Goal: Task Accomplishment & Management: Complete application form

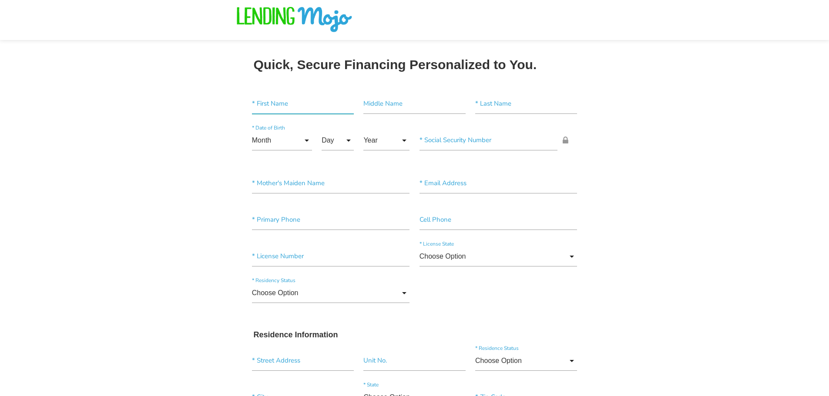
click at [299, 109] on input"] "text" at bounding box center [303, 104] width 102 height 20
type input"] "[PERSON_NAME]"
click at [507, 102] on input"] "text" at bounding box center [526, 104] width 102 height 20
type input"] "WILLIAMS"
click at [297, 139] on input "Month" at bounding box center [282, 141] width 60 height 20
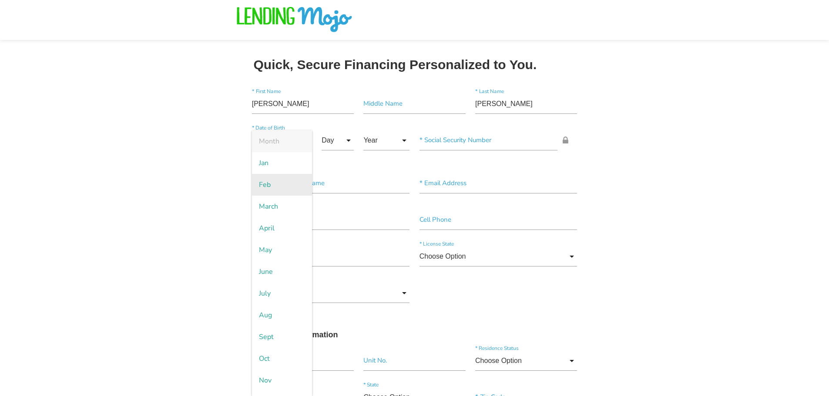
click at [274, 185] on span "Feb" at bounding box center [282, 185] width 60 height 22
type input "Feb"
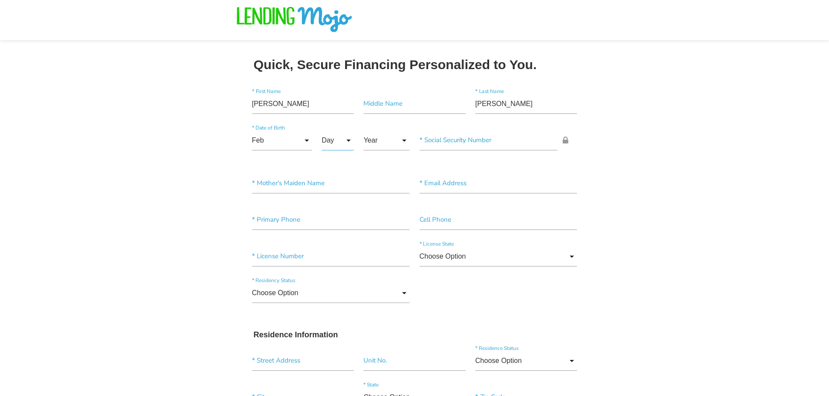
click at [324, 137] on input "Day" at bounding box center [338, 141] width 32 height 20
drag, startPoint x: 340, startPoint y: 351, endPoint x: 341, endPoint y: 356, distance: 4.8
click at [341, 356] on span "10" at bounding box center [344, 359] width 44 height 22
type input "10"
click at [383, 144] on input "Year" at bounding box center [386, 141] width 46 height 20
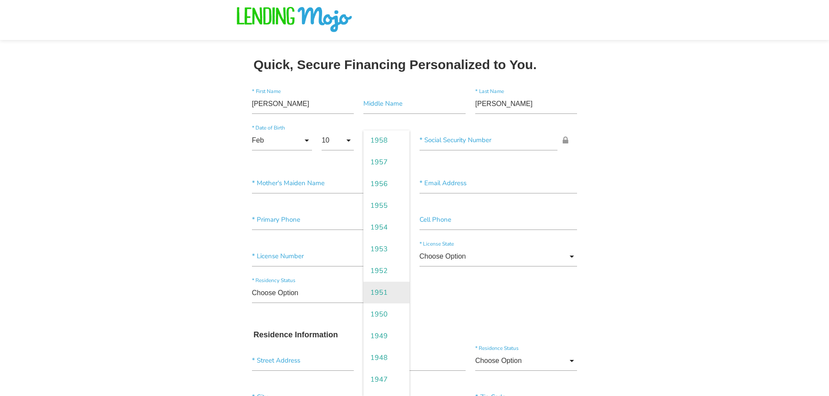
scroll to position [1088, 0]
click at [388, 158] on span "1957" at bounding box center [386, 163] width 46 height 22
type input "1957"
click at [447, 136] on input"] "text" at bounding box center [489, 141] width 138 height 20
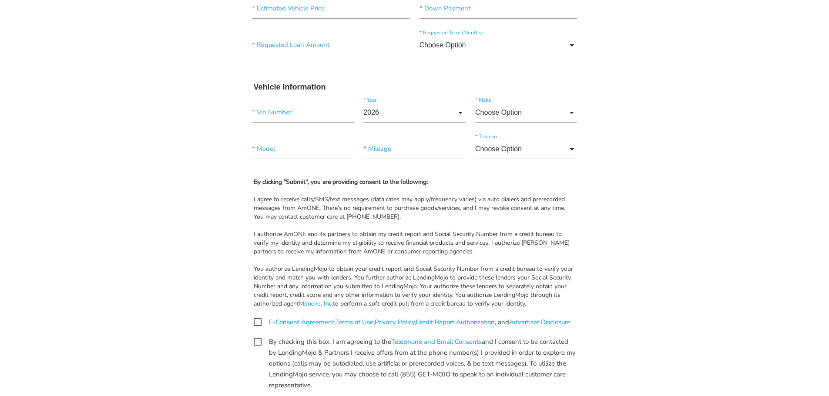
scroll to position [783, 0]
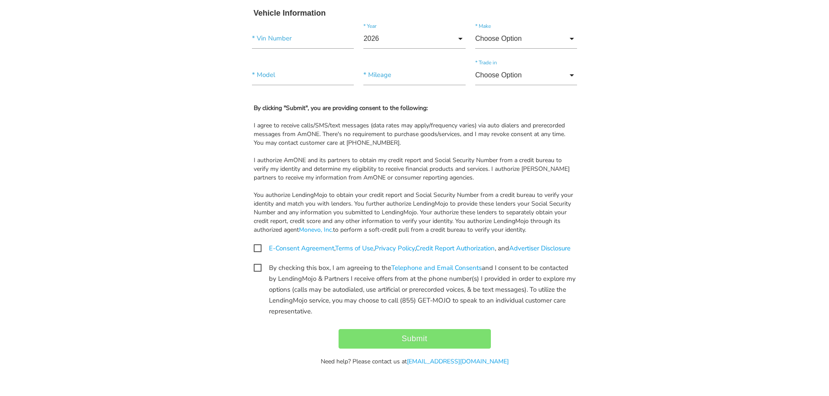
click at [261, 248] on span "E-Consent Agreement , Terms of Use , Privacy Policy , Credit Report Authorizati…" at bounding box center [412, 248] width 317 height 11
checkbox input "true"
click at [258, 272] on span "By checking this box, I am agreeing to the Telephone and Email Consents and I c…" at bounding box center [415, 267] width 322 height 11
checkbox input "true"
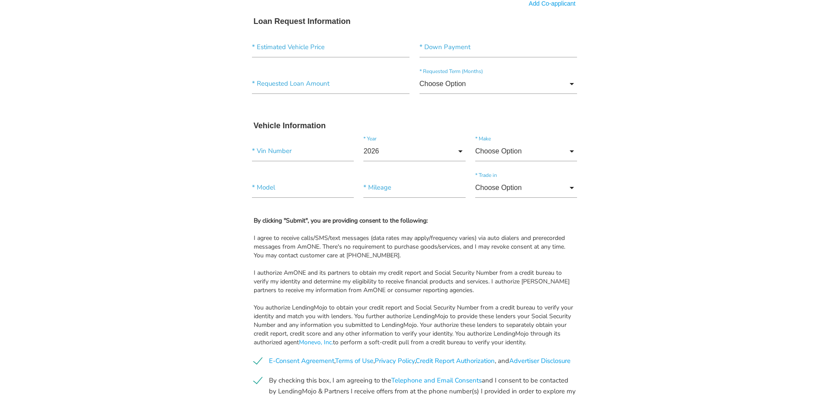
scroll to position [611, 0]
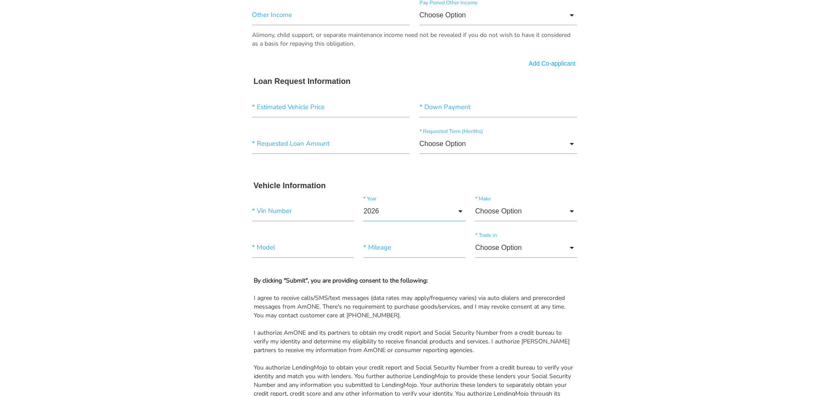
click at [427, 213] on input "2026" at bounding box center [414, 212] width 102 height 20
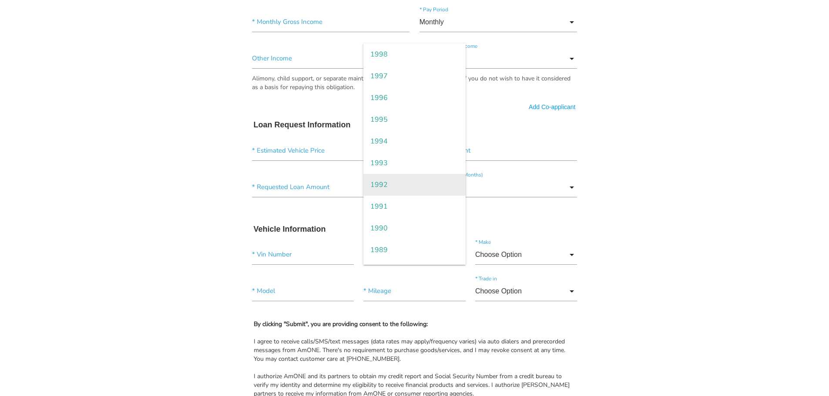
scroll to position [958, 0]
click at [208, 184] on body "Quick, Secure Financing Personalized to You. FRANK * First Name Middle Name WIL…" at bounding box center [414, 25] width 829 height 1185
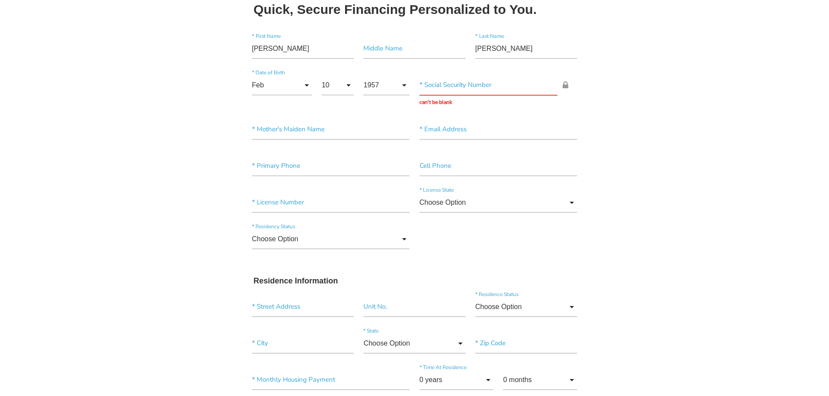
scroll to position [45, 0]
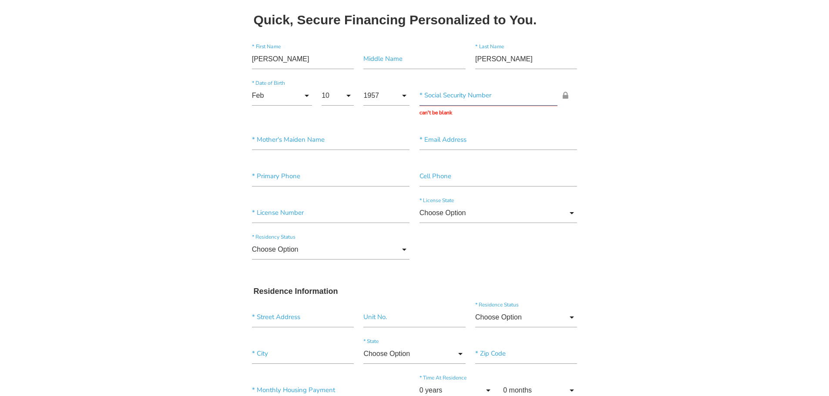
click at [442, 97] on input "text" at bounding box center [489, 96] width 138 height 20
type input "579-76-0948"
click at [377, 144] on input"] "text" at bounding box center [331, 140] width 158 height 20
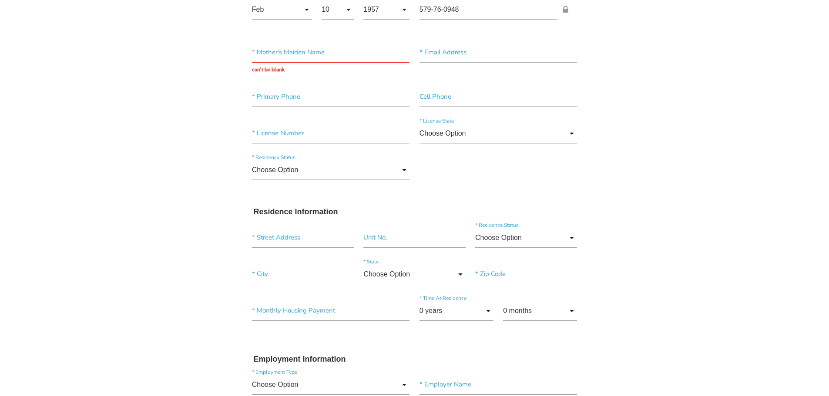
scroll to position [132, 0]
click at [520, 137] on input "Choose Option" at bounding box center [499, 133] width 158 height 20
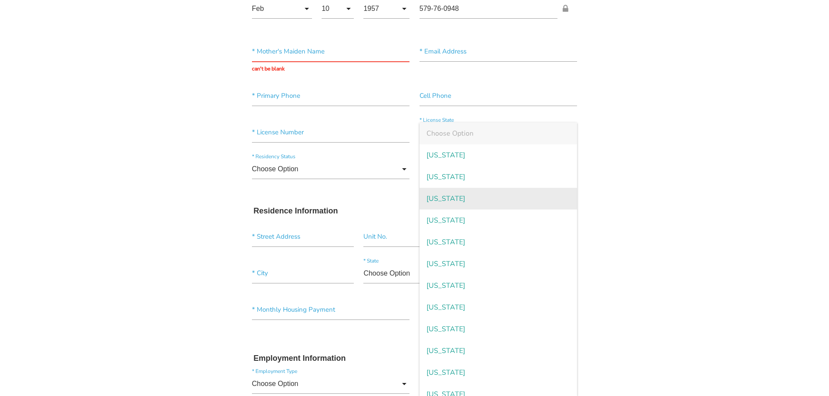
scroll to position [484, 0]
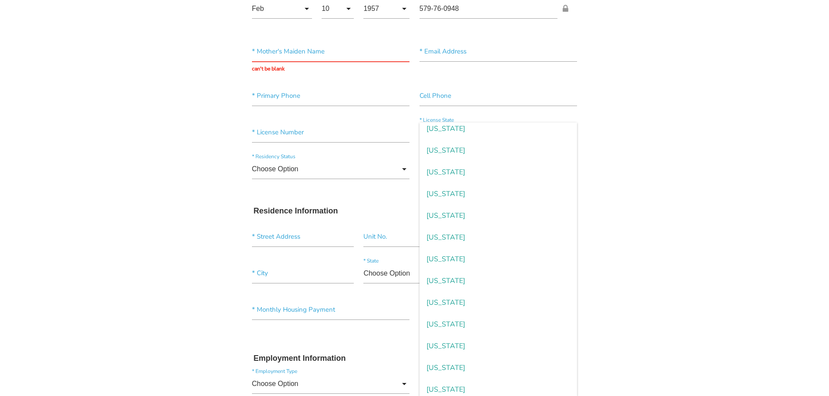
type input "North Carolina"
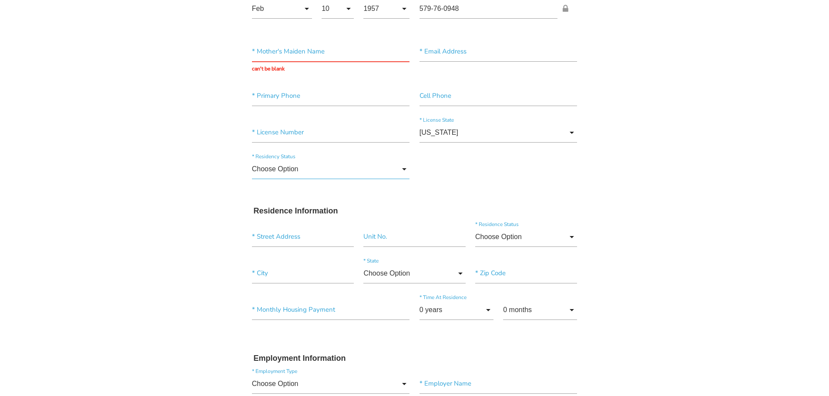
click at [361, 170] on input "Choose Option" at bounding box center [331, 169] width 158 height 20
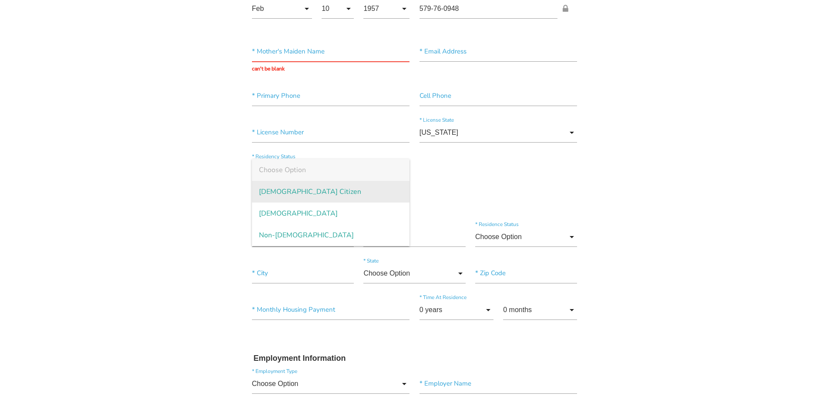
click at [304, 188] on span "US Citizen" at bounding box center [331, 192] width 158 height 22
type input "US Citizen"
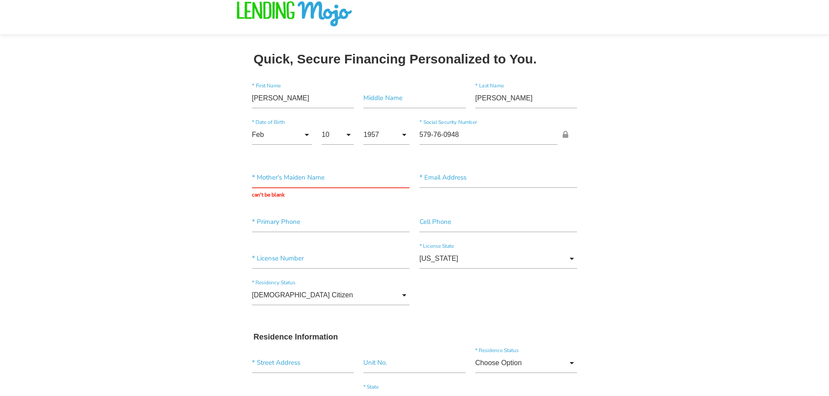
scroll to position [0, 0]
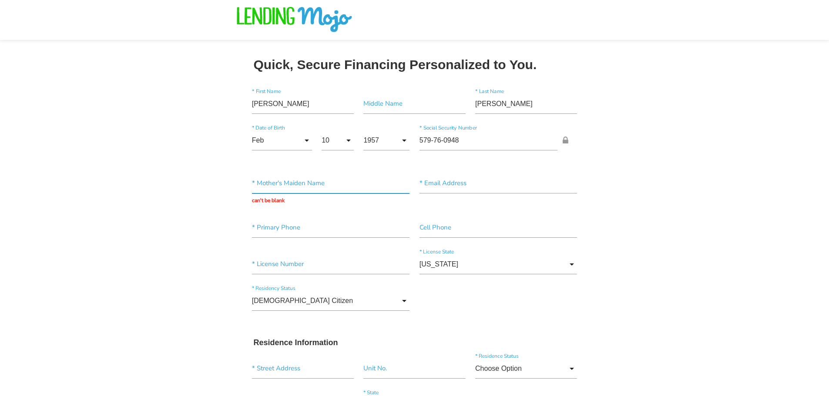
click at [259, 183] on input "text" at bounding box center [331, 184] width 158 height 20
type input "-"
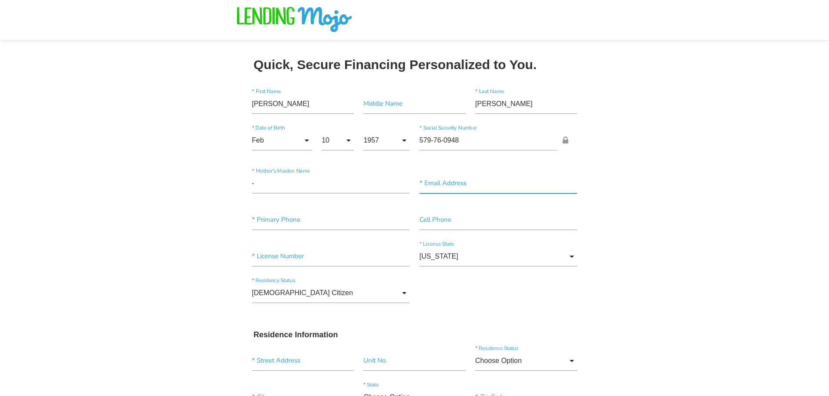
click at [442, 185] on input"] "text" at bounding box center [499, 184] width 158 height 20
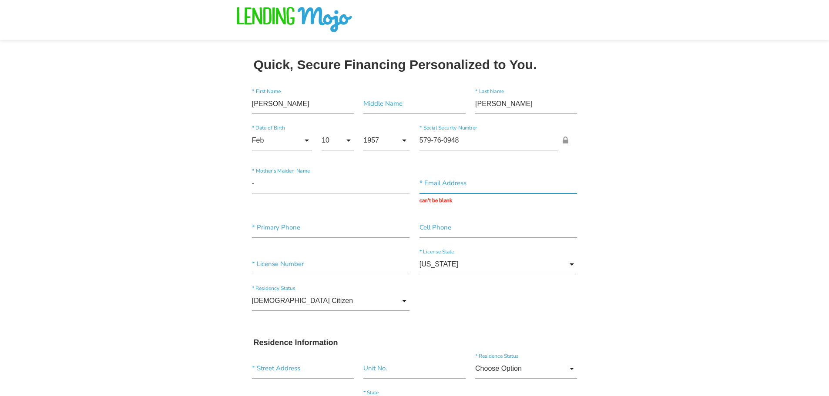
click at [440, 188] on input "text" at bounding box center [499, 184] width 158 height 20
paste input "WILFRNK30@YAHOO.COM"
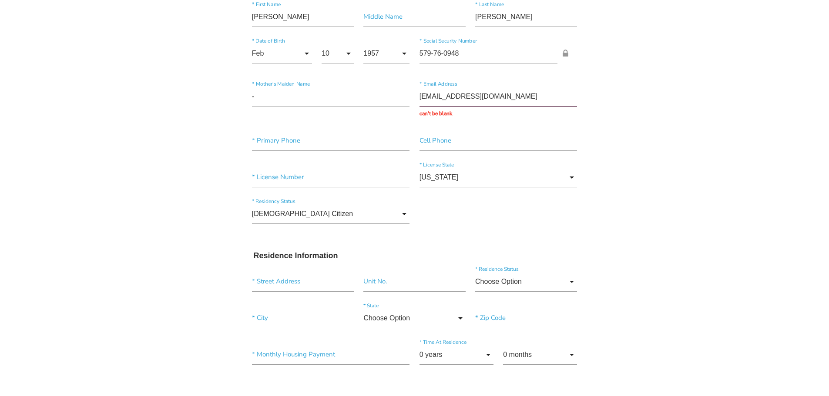
type input "WILFRNK30@YAHOO.COM"
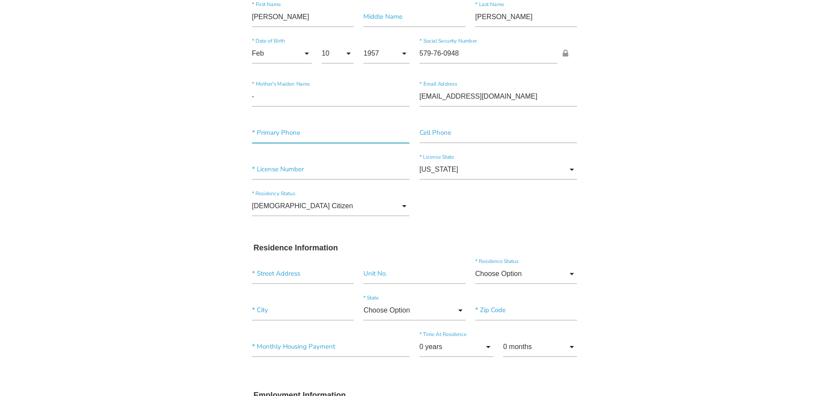
click at [293, 132] on input"] "text" at bounding box center [331, 133] width 158 height 20
paste input"] "(301) 821-5168"
type input"] "(301) 821-5168"
click at [450, 136] on input"] "text" at bounding box center [499, 133] width 158 height 20
paste input"] "(301) 821-5168"
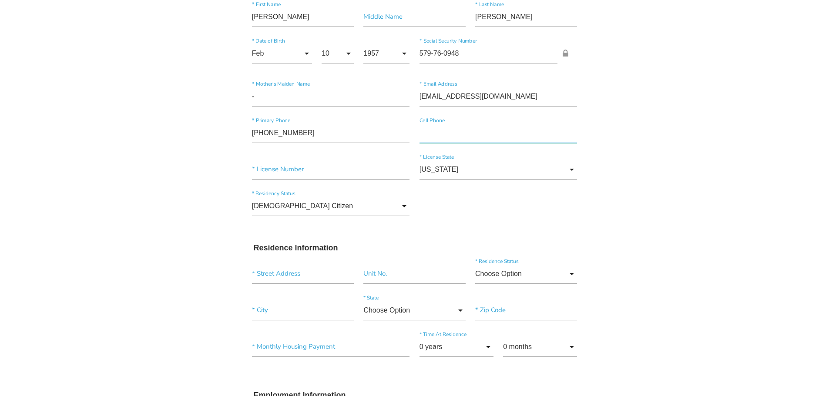
type input"] "(301) 821-5168"
click at [269, 166] on input"] "text" at bounding box center [331, 170] width 158 height 20
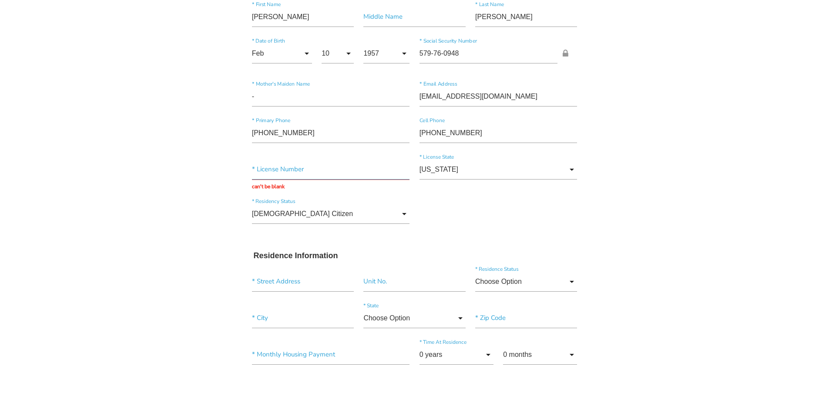
click at [299, 168] on input "text" at bounding box center [331, 170] width 158 height 20
paste input "103567128"
type input "103567128"
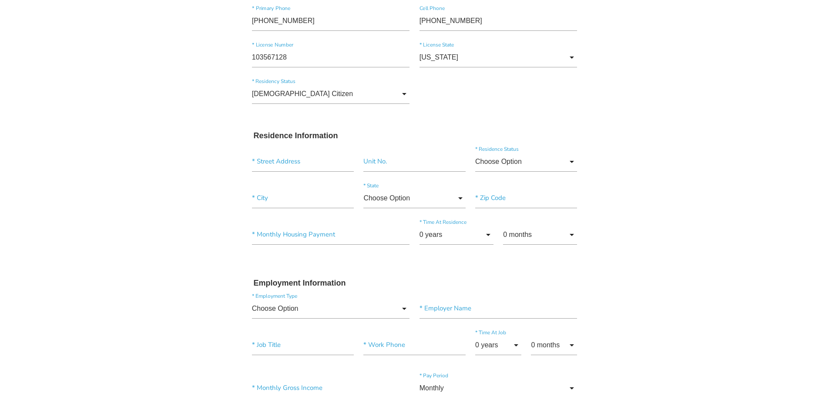
scroll to position [261, 0]
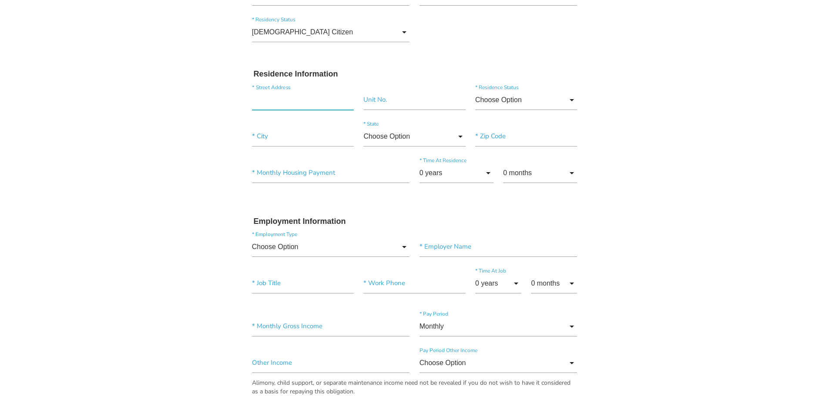
click at [279, 103] on input "text" at bounding box center [303, 100] width 102 height 20
paste input "314 VIRGINIA AVE, GREENWOOD SC 29646"
type input "314 Virginia Ave"
type input"] "Greenwood"
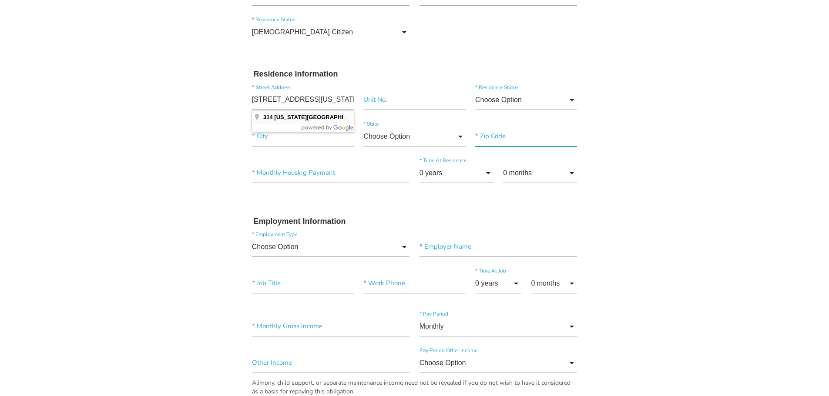
type input"] "29646"
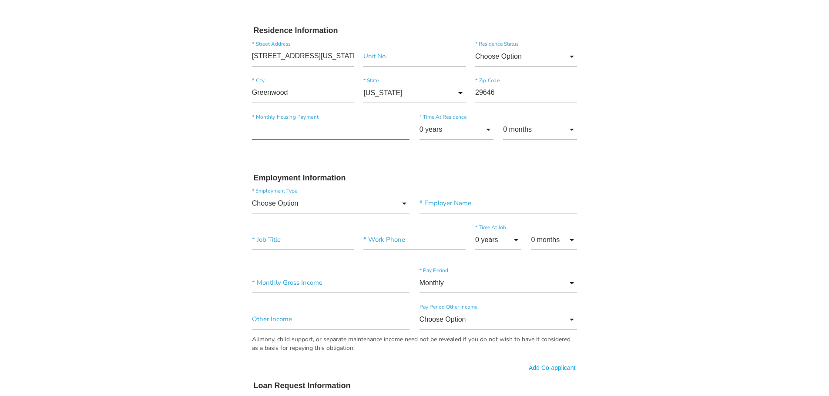
click at [301, 126] on input"] "text" at bounding box center [331, 130] width 158 height 20
type input"] "$553.00"
click at [618, 198] on body "Quick, Secure Financing Personalized to You. FRANK * First Name Middle Name WIL…" at bounding box center [414, 286] width 829 height 1183
click at [480, 129] on input "0 years" at bounding box center [457, 130] width 74 height 20
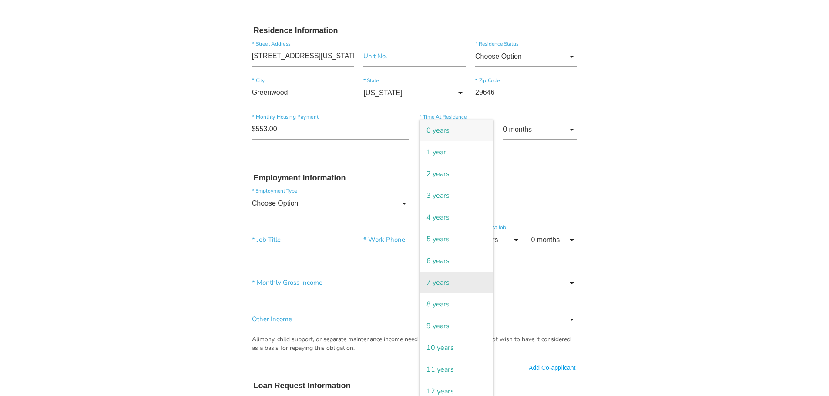
click at [464, 278] on span "7 years" at bounding box center [457, 283] width 74 height 22
type input "7 years"
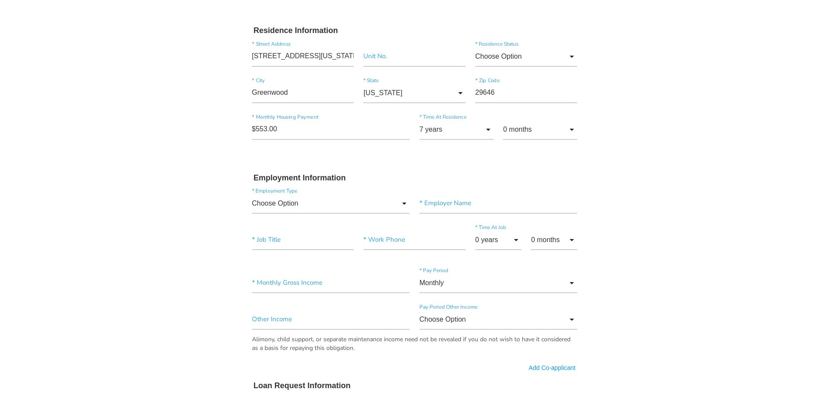
click at [663, 178] on body "Quick, Secure Financing Personalized to You. FRANK * First Name Middle Name WIL…" at bounding box center [414, 286] width 829 height 1183
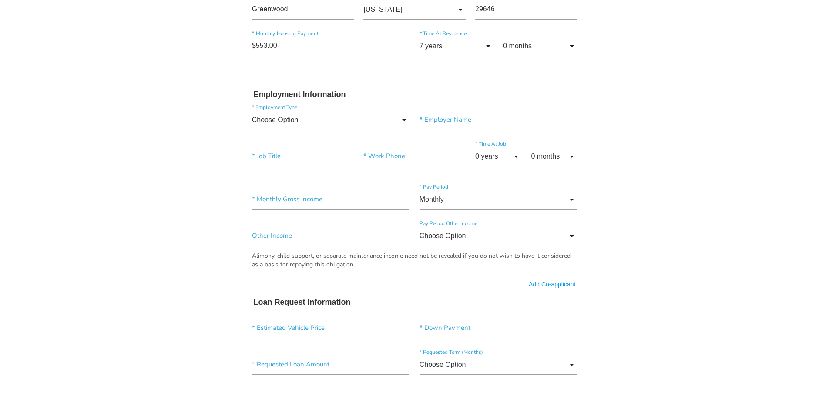
scroll to position [392, 0]
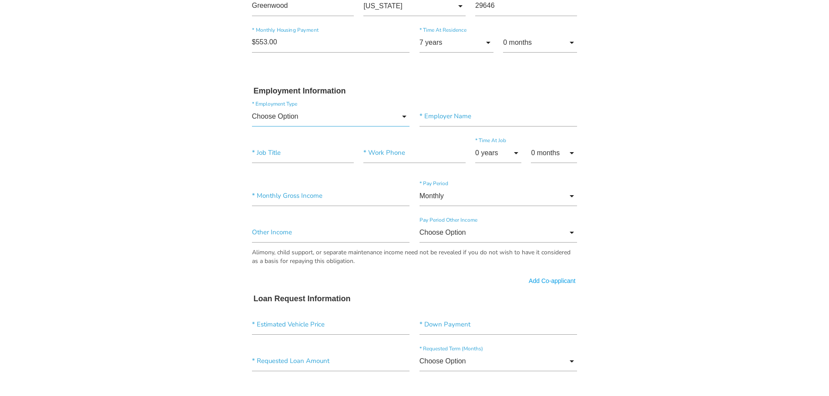
click at [291, 118] on input "Choose Option" at bounding box center [331, 117] width 158 height 20
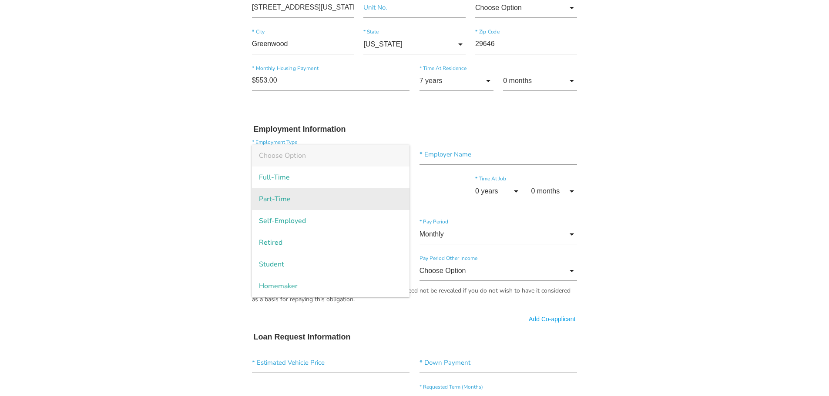
scroll to position [348, 0]
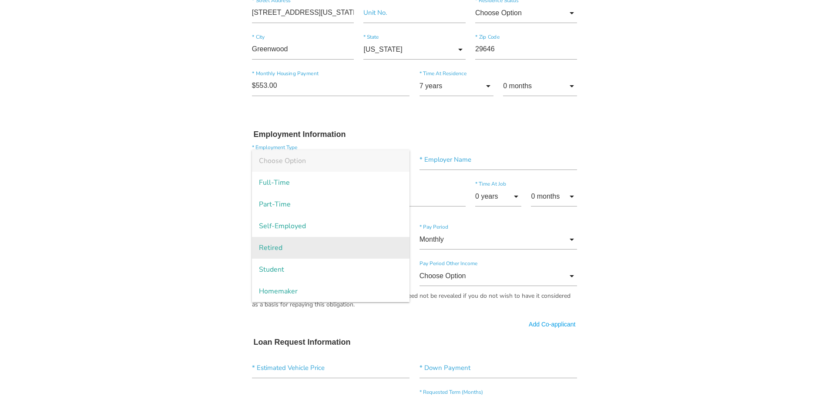
click at [277, 243] on span "Retired" at bounding box center [331, 248] width 158 height 22
type input "Retired"
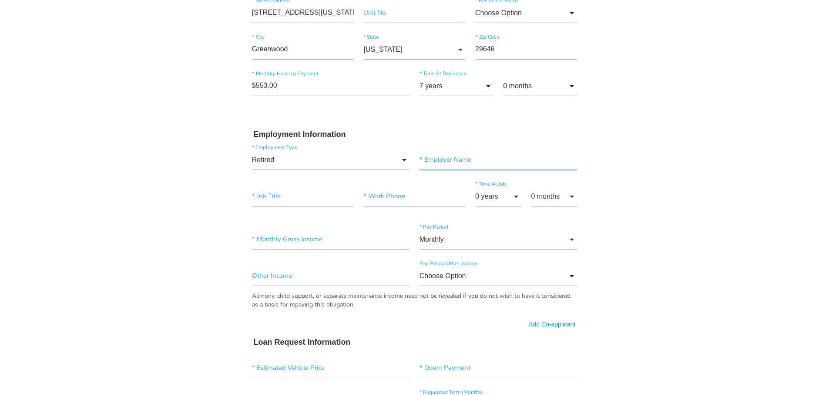
click at [482, 160] on input"] "text" at bounding box center [499, 160] width 158 height 20
type input"] "SSI"
click at [262, 202] on input"] "text" at bounding box center [303, 197] width 102 height 20
type input"] "SSI/RETIRED"
click at [423, 201] on input"] "text" at bounding box center [414, 197] width 102 height 20
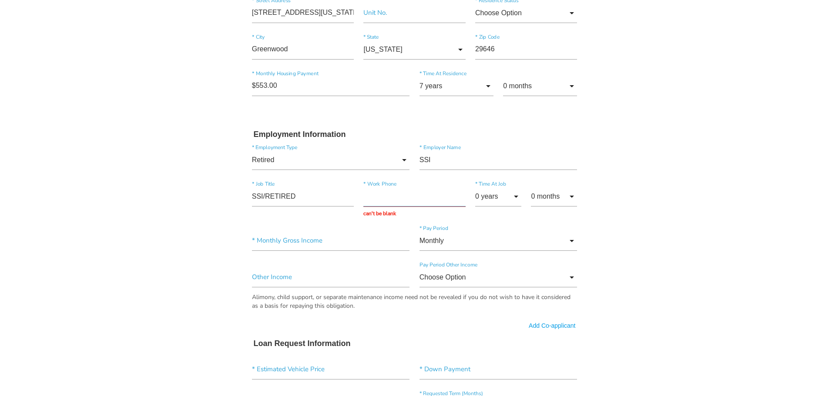
click at [386, 195] on input "text" at bounding box center [414, 197] width 102 height 20
paste input "(800) 772-1213"
type input "(800) 772-1213"
click at [508, 195] on input "0 years" at bounding box center [498, 197] width 46 height 20
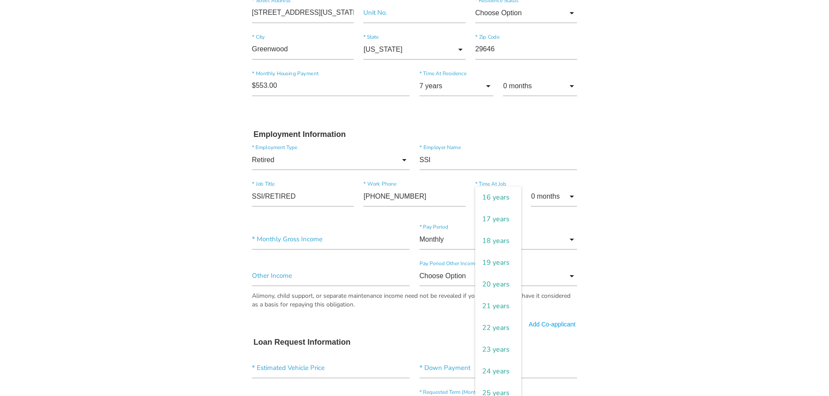
drag, startPoint x: 495, startPoint y: 328, endPoint x: 556, endPoint y: 275, distance: 80.8
click at [496, 252] on span "18 years" at bounding box center [498, 241] width 46 height 22
type input "18 years"
click at [605, 249] on body "Quick, Secure Financing Personalized to You. FRANK * First Name Middle Name WIL…" at bounding box center [414, 243] width 829 height 1183
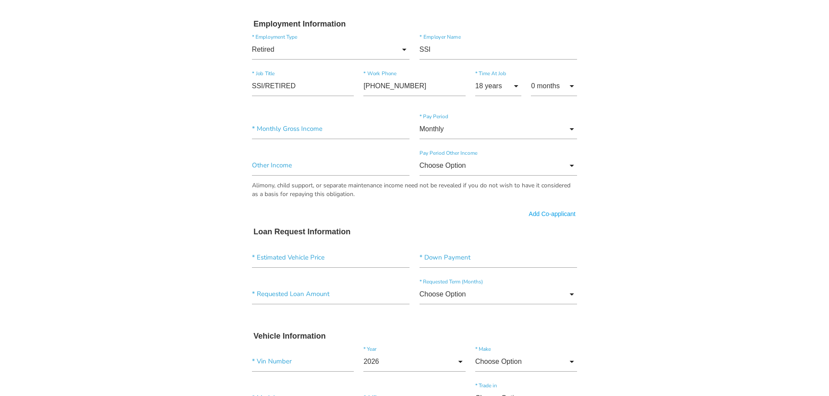
scroll to position [479, 0]
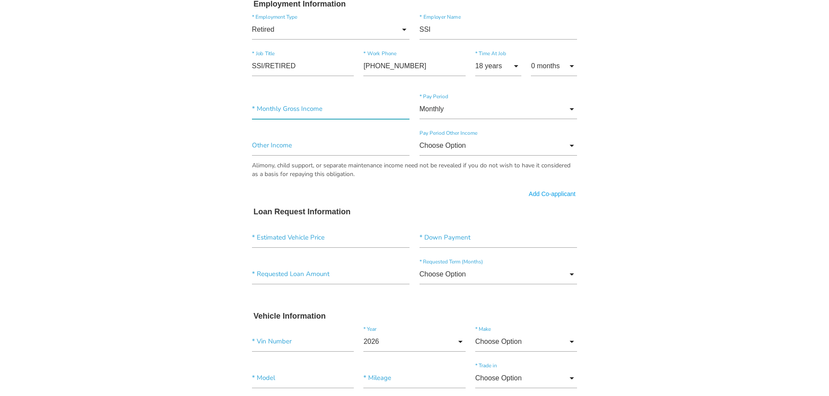
click at [307, 108] on input"] "text" at bounding box center [331, 109] width 158 height 20
type input"] "$2,600.00"
click at [551, 105] on input "Monthly" at bounding box center [499, 109] width 158 height 20
click at [640, 104] on body "Quick, Secure Financing Personalized to You. FRANK * First Name Middle Name WIL…" at bounding box center [414, 112] width 829 height 1183
click at [477, 148] on input "Choose Option" at bounding box center [499, 146] width 158 height 20
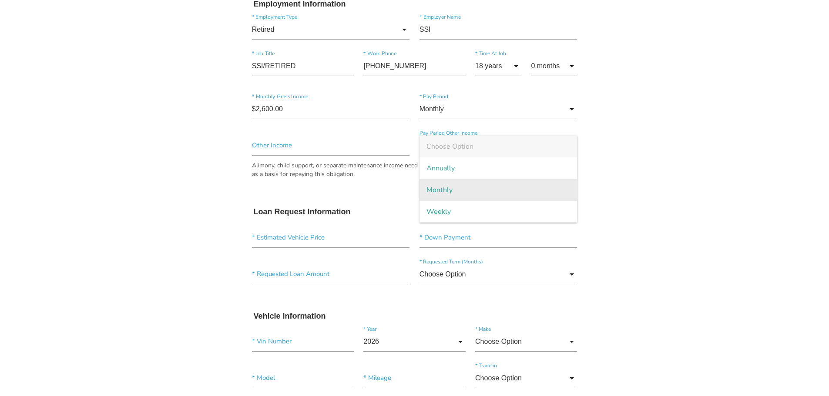
click at [494, 186] on span "Monthly" at bounding box center [499, 190] width 158 height 22
type input "Monthly"
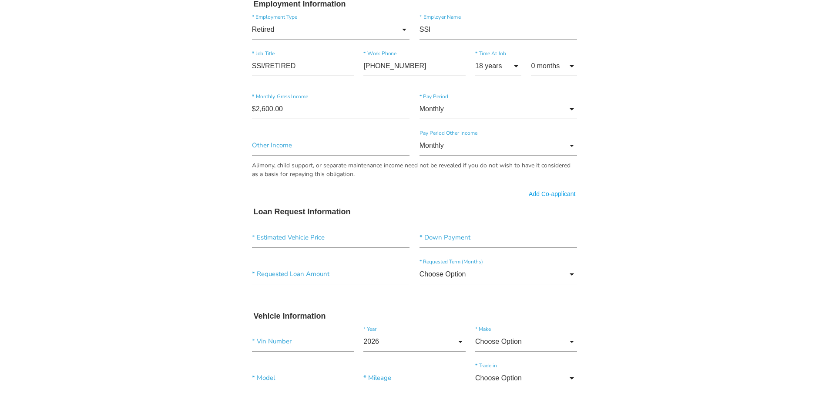
click at [631, 171] on body "Quick, Secure Financing Personalized to You. FRANK * First Name Middle Name WIL…" at bounding box center [414, 112] width 829 height 1183
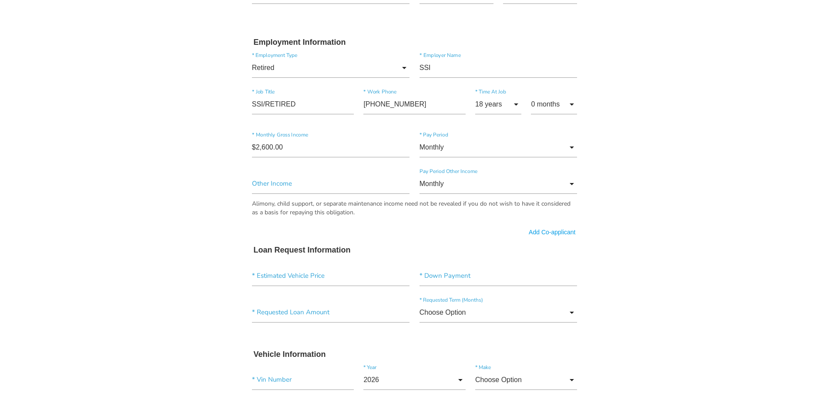
scroll to position [435, 0]
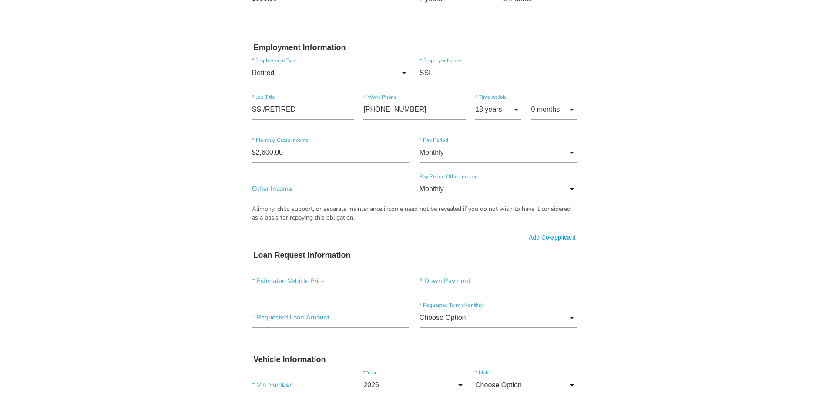
click at [524, 193] on input "Monthly" at bounding box center [499, 189] width 158 height 20
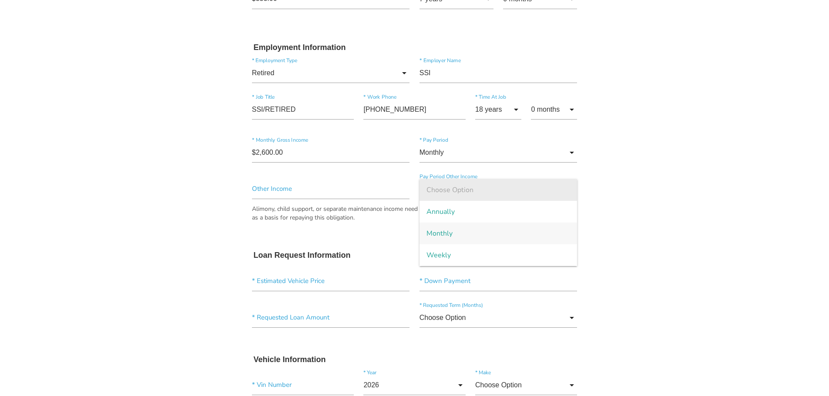
click at [461, 192] on span "Choose Option" at bounding box center [499, 190] width 158 height 22
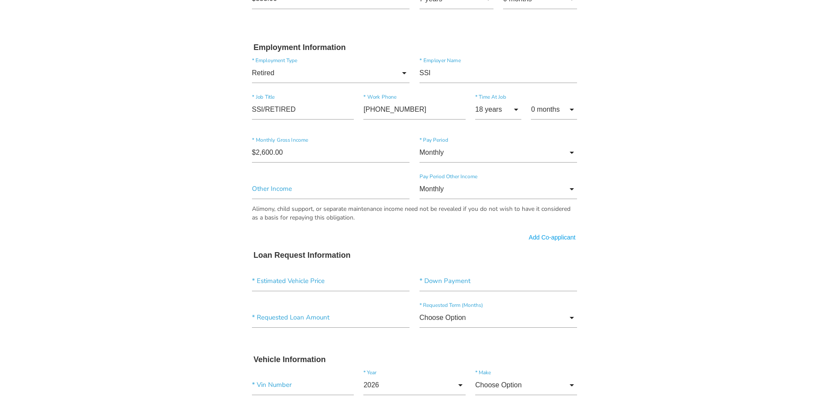
click at [655, 174] on body "Quick, Secure Financing Personalized to You. FRANK * First Name Middle Name WIL…" at bounding box center [414, 156] width 829 height 1183
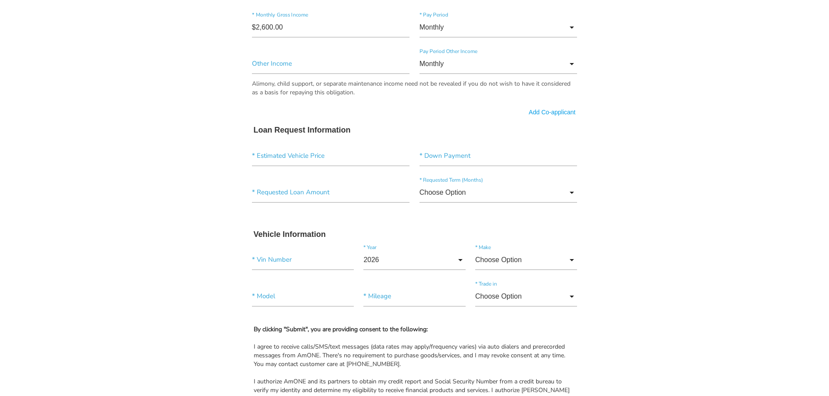
scroll to position [566, 0]
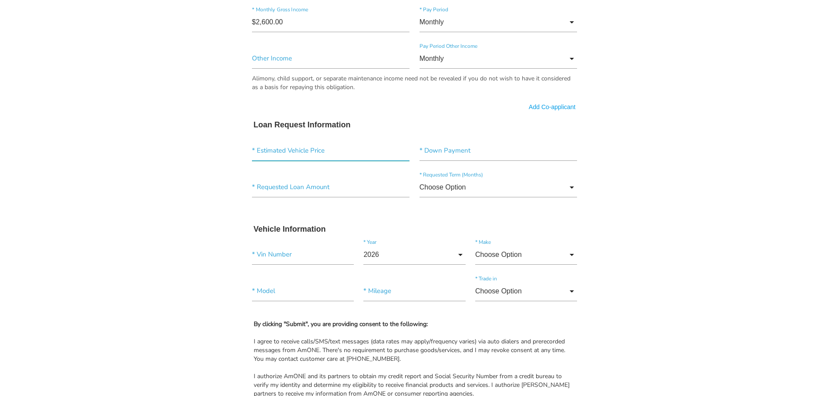
click at [312, 151] on input"] "text" at bounding box center [331, 151] width 158 height 20
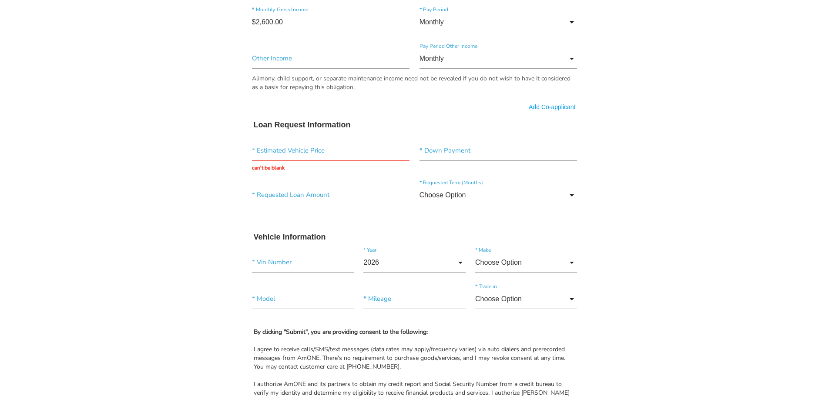
click at [286, 248] on div "* Vin Number 2026 2026 2025 2024 2023 2022 2021 2020 2019 2018 2017 2016 2015 2…" at bounding box center [414, 264] width 335 height 37
click at [281, 264] on input"] "text" at bounding box center [303, 263] width 102 height 20
paste input"] "JTEEP21A450087926"
type input"] "JTEEP21A450087926"
click at [687, 263] on body "Quick, Secure Financing Personalized to You. FRANK * First Name Middle Name WIL…" at bounding box center [414, 29] width 829 height 1191
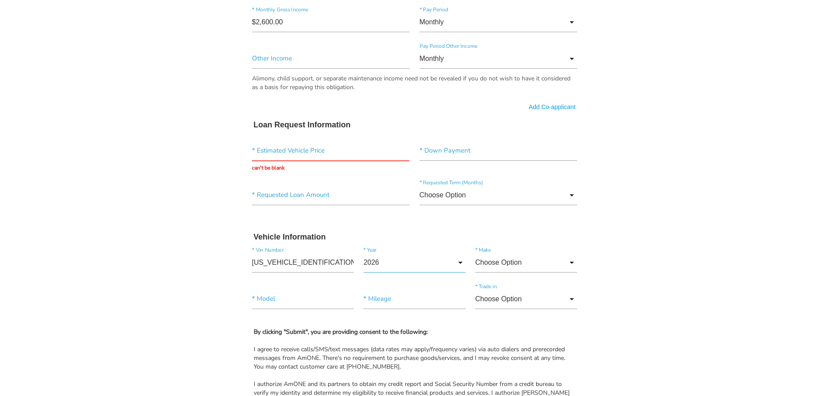
click at [389, 258] on input "2026" at bounding box center [414, 263] width 102 height 20
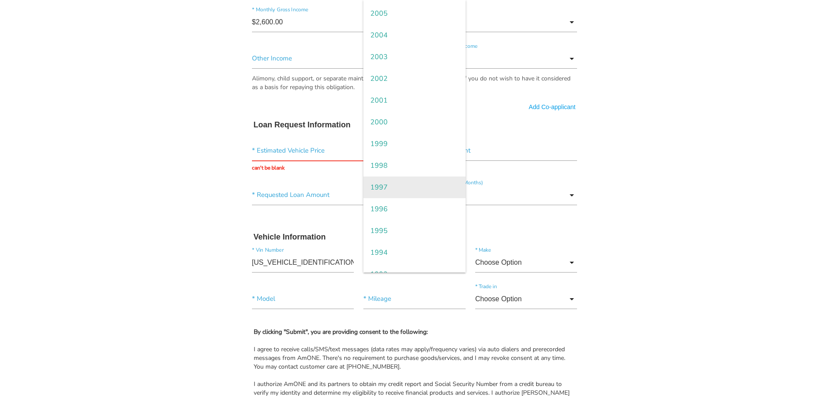
scroll to position [435, 0]
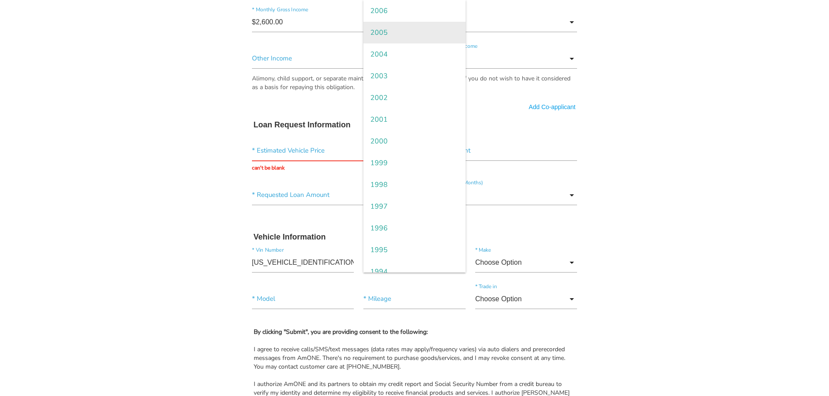
click at [386, 31] on span "2005" at bounding box center [414, 33] width 102 height 22
type input "2005"
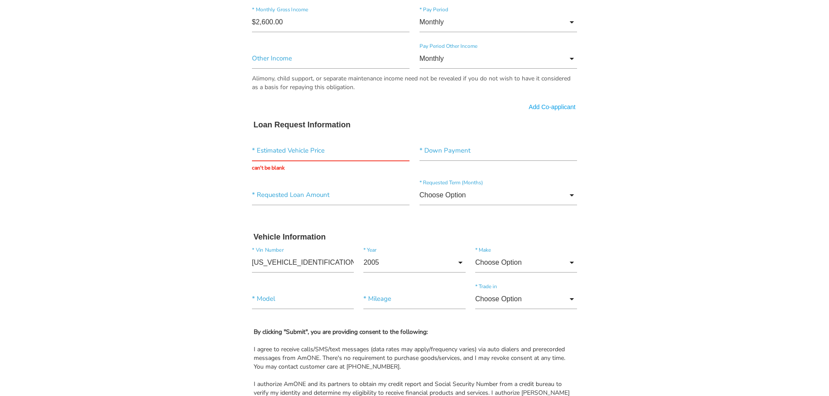
click at [631, 226] on body "Quick, Secure Financing Personalized to You. FRANK * First Name Middle Name WIL…" at bounding box center [414, 29] width 829 height 1191
click at [534, 267] on input "Choose Option" at bounding box center [526, 263] width 102 height 20
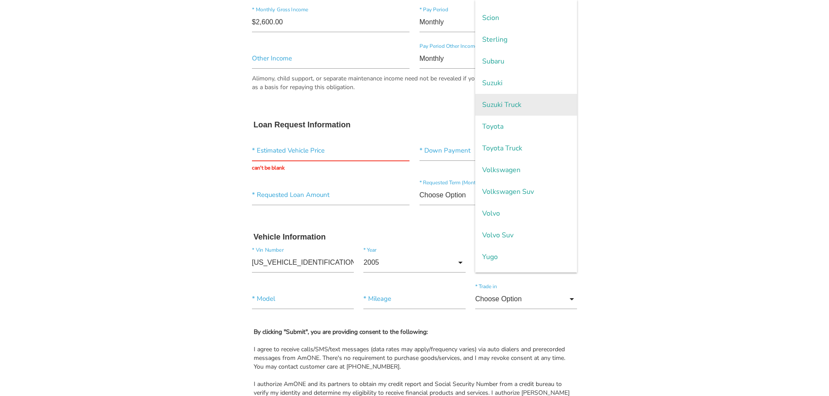
scroll to position [1816, 0]
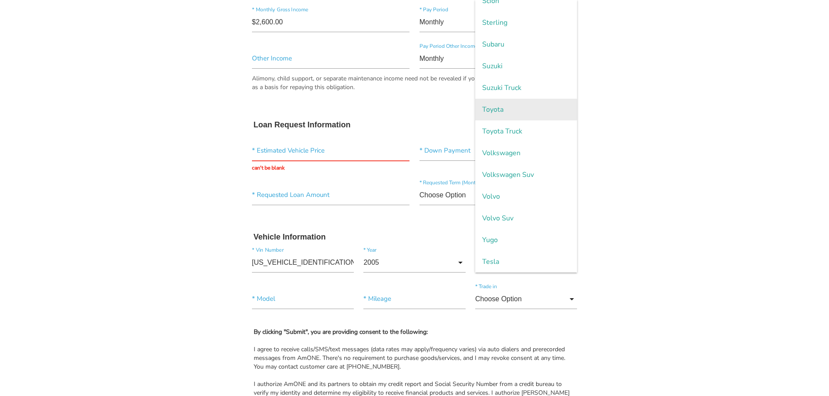
click at [501, 114] on span "Toyota" at bounding box center [526, 110] width 102 height 22
type input "Toyota"
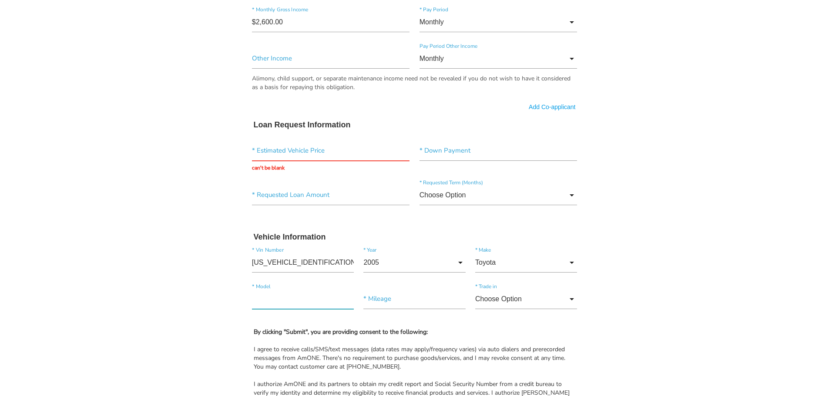
click at [303, 303] on input"] "text" at bounding box center [303, 299] width 102 height 20
type input"] "h"
type input"] "Highlander"
click at [422, 299] on input"] "text" at bounding box center [414, 299] width 102 height 20
type input"] "137,483"
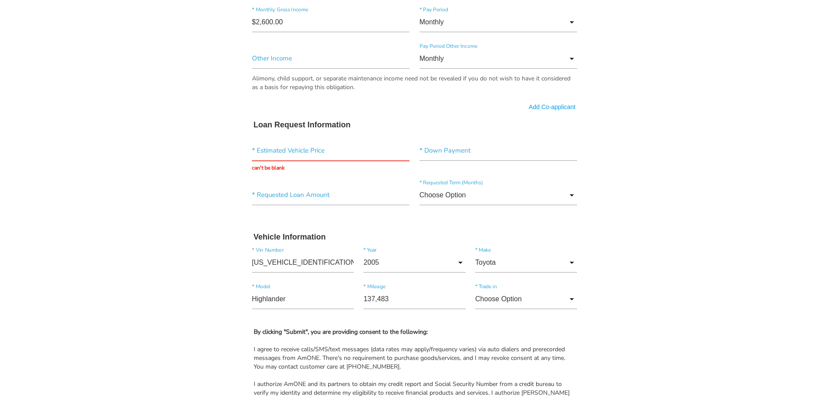
click at [621, 278] on body "Quick, Secure Financing Personalized to You. FRANK * First Name Middle Name WIL…" at bounding box center [414, 29] width 829 height 1191
click at [561, 291] on input "Choose Option" at bounding box center [526, 299] width 102 height 20
click at [536, 343] on span "No" at bounding box center [526, 344] width 102 height 22
type input "No"
click at [623, 275] on body "Quick, Secure Financing Personalized to You. FRANK * First Name Middle Name WIL…" at bounding box center [414, 29] width 829 height 1191
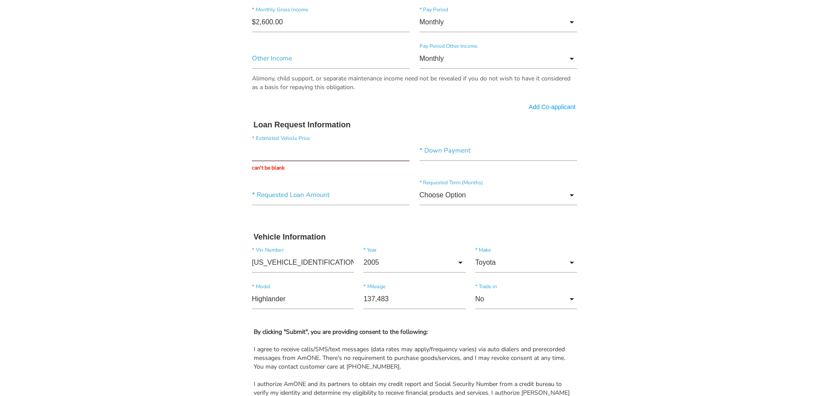
click at [312, 147] on input "text" at bounding box center [331, 151] width 158 height 20
drag, startPoint x: 260, startPoint y: 151, endPoint x: 287, endPoint y: 162, distance: 29.8
click at [260, 151] on input "text" at bounding box center [331, 151] width 158 height 20
type input "$7,500.00"
click at [493, 159] on input"] "text" at bounding box center [499, 151] width 158 height 20
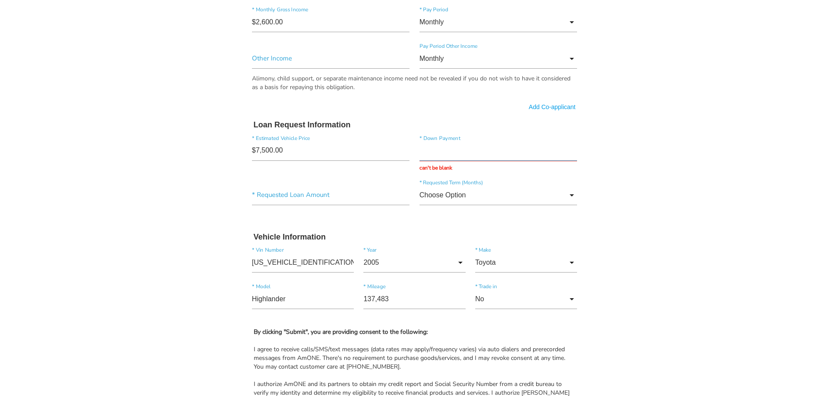
click at [448, 152] on input "text" at bounding box center [499, 151] width 158 height 20
type input "$1,000.00"
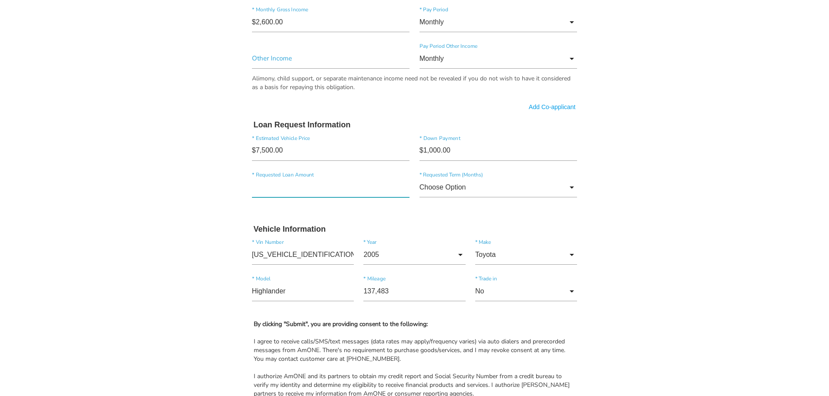
click at [286, 202] on div "* Requested Loan Amount Choose Option Choose Option 36 months 48 months 60 mont…" at bounding box center [414, 189] width 335 height 37
type input"] "$7,500.00"
click at [500, 183] on input "Choose Option" at bounding box center [499, 188] width 158 height 20
click at [652, 186] on body "Quick, Secure Financing Personalized to You. FRANK * First Name Middle Name WIL…" at bounding box center [414, 25] width 829 height 1183
click at [532, 187] on input "Choose Option" at bounding box center [499, 188] width 158 height 20
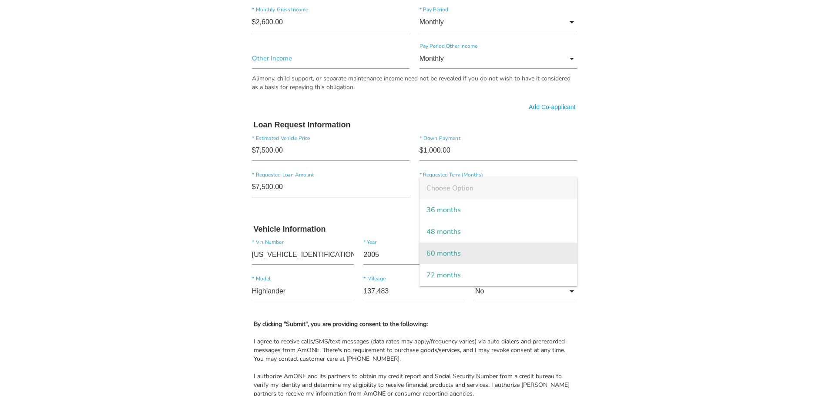
click at [488, 254] on span "60 months" at bounding box center [499, 254] width 158 height 22
type input "60 months"
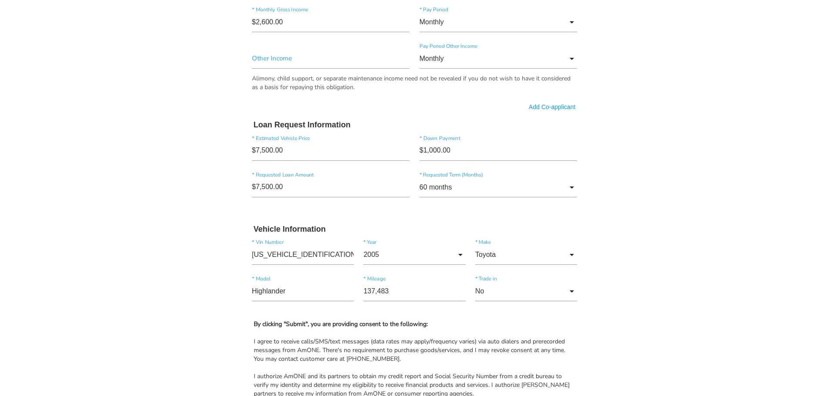
click at [676, 185] on body "Quick, Secure Financing Personalized to You. FRANK * First Name Middle Name WIL…" at bounding box center [414, 25] width 829 height 1183
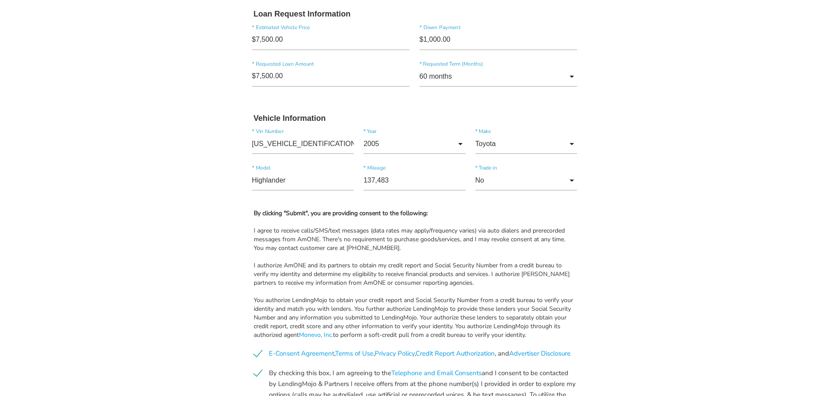
scroll to position [797, 0]
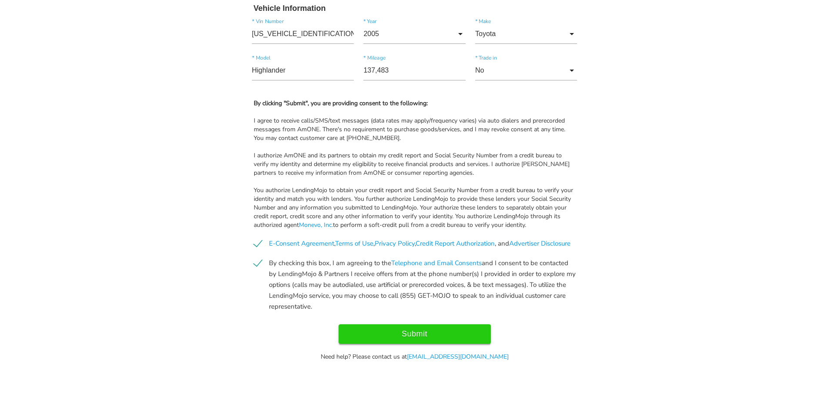
click at [413, 328] on input "Submit" at bounding box center [415, 335] width 152 height 20
type input "Submit"
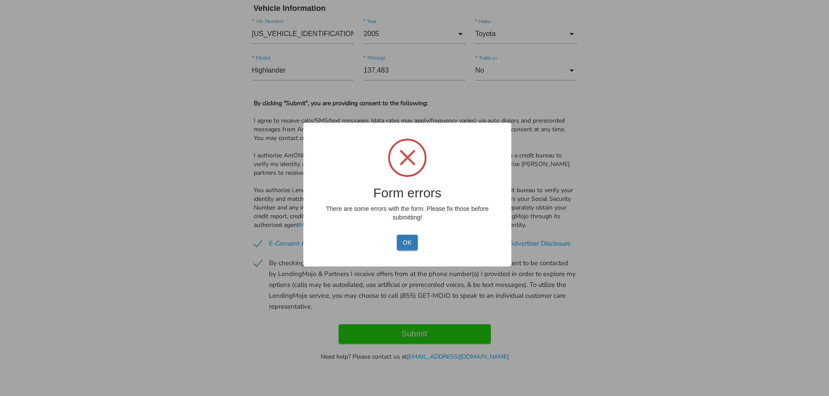
scroll to position [805, 0]
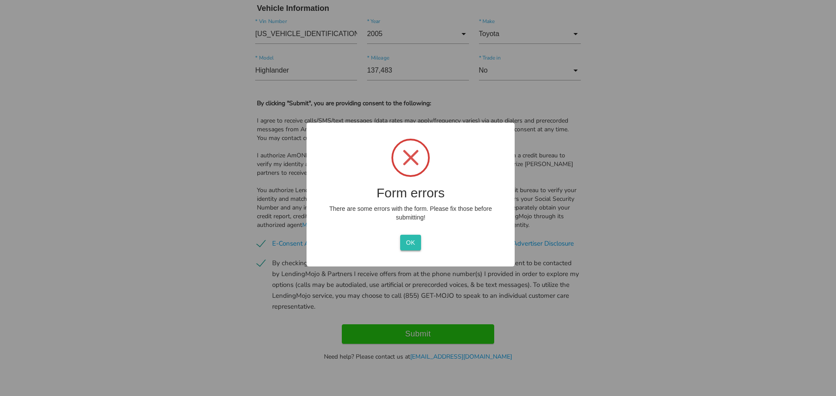
click at [409, 239] on button "OK" at bounding box center [410, 243] width 20 height 16
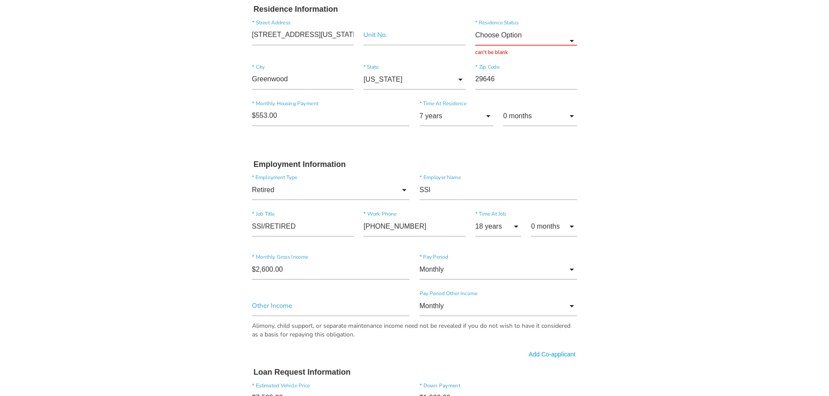
scroll to position [282, 0]
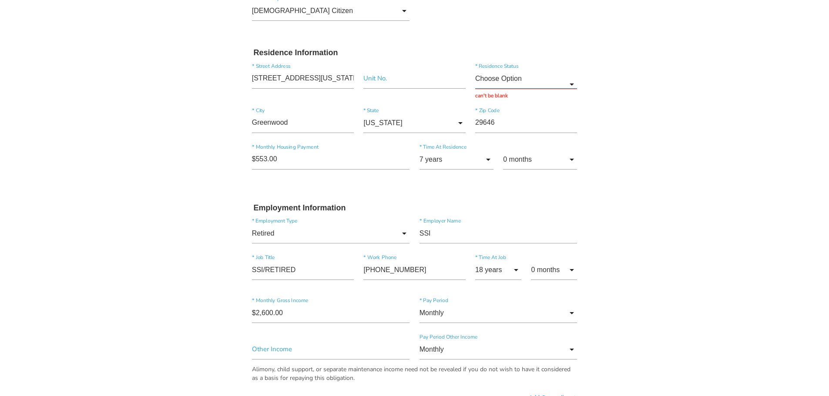
click at [526, 74] on input "Choose Option" at bounding box center [526, 79] width 102 height 20
click at [502, 97] on span "Own" at bounding box center [526, 102] width 102 height 22
type input "Own"
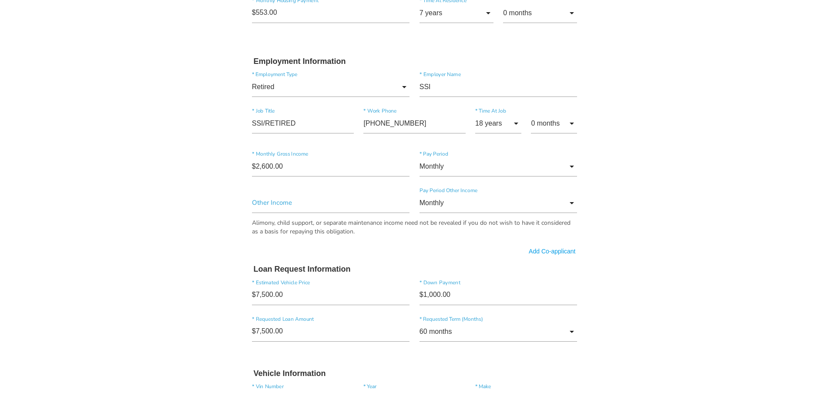
scroll to position [797, 0]
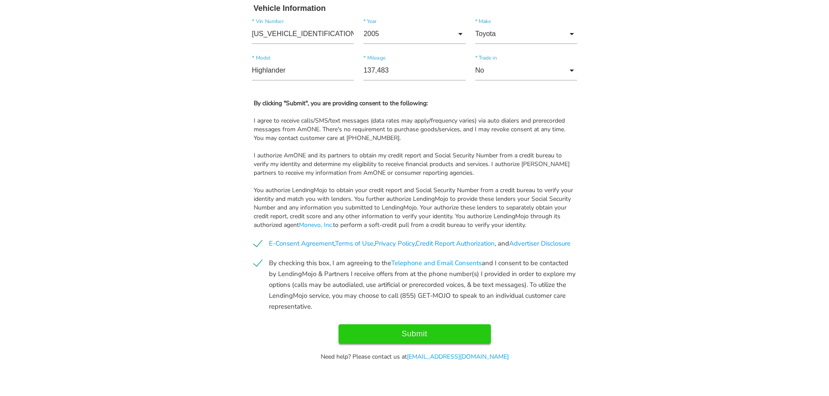
click at [417, 332] on input "Submit" at bounding box center [415, 335] width 152 height 20
type input "Submitting..."
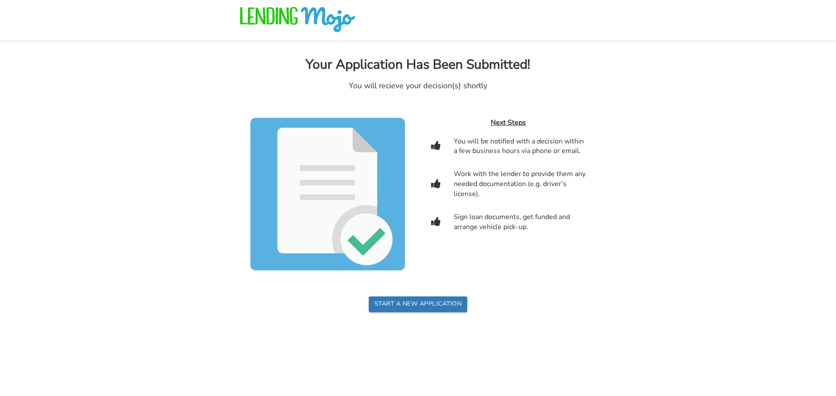
click at [516, 176] on div "Work with the lender to provide them any needed documentation (e.g. driver's li…" at bounding box center [520, 184] width 132 height 30
click at [548, 224] on div "Sign loan documents, get funded and arrange vehicle pick-up." at bounding box center [520, 222] width 132 height 20
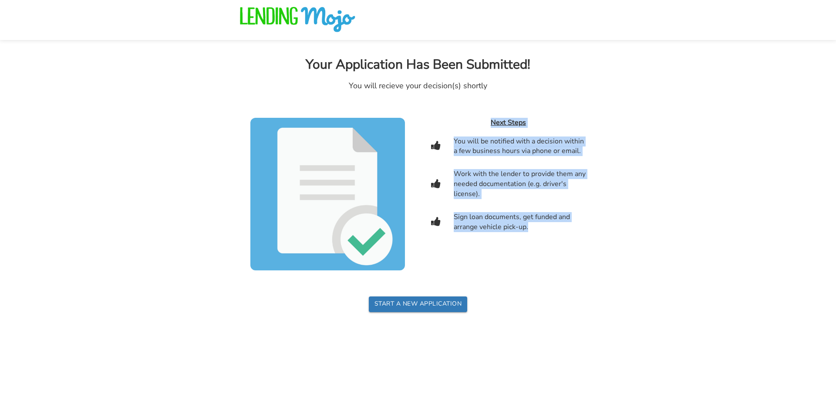
drag, startPoint x: 546, startPoint y: 226, endPoint x: 494, endPoint y: 124, distance: 114.8
click at [474, 129] on div "Next Steps You will be notified with a decision within a few business hours via…" at bounding box center [508, 194] width 155 height 153
click at [600, 161] on body "Your Application Has Been Submitted! You will recieve your decision(s) shortly …" at bounding box center [418, 156] width 836 height 312
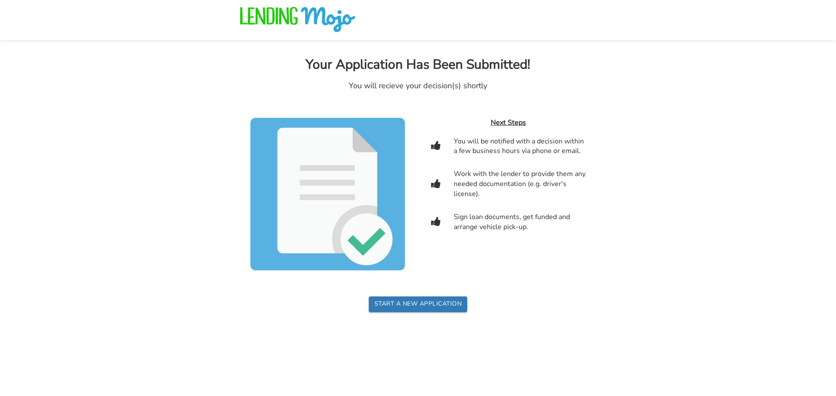
click at [703, 79] on body "Your Application Has Been Submitted! You will recieve your decision(s) shortly …" at bounding box center [418, 156] width 836 height 312
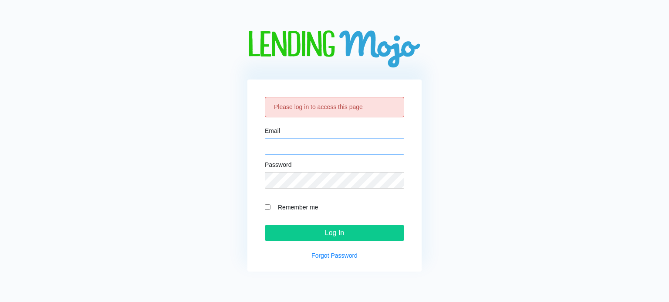
type input "[EMAIL_ADDRESS][DOMAIN_NAME]"
click at [284, 209] on label "Remember me" at bounding box center [338, 207] width 131 height 10
click at [270, 209] on input "Remember me" at bounding box center [268, 208] width 6 height 6
checkbox input "true"
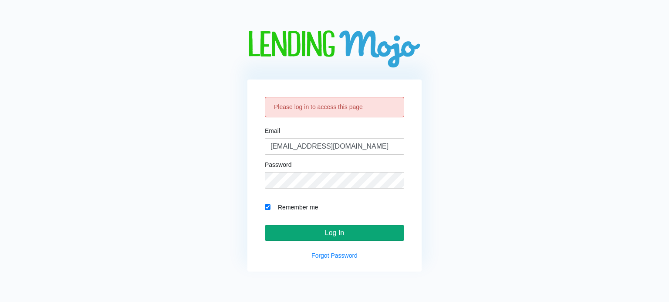
click at [325, 233] on input "Log In" at bounding box center [334, 233] width 139 height 16
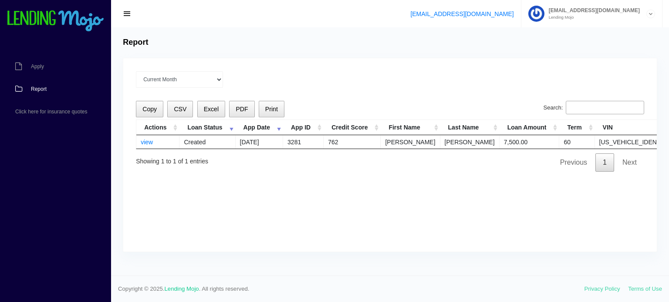
click at [420, 201] on div "Current Month Sep 2025 Aug 2025 Jul 2025 Jun 2025 May 2025 All time Loading Cop…" at bounding box center [389, 155] width 533 height 194
click at [410, 144] on td "FRANK" at bounding box center [409, 141] width 59 height 13
click at [192, 137] on td "Created" at bounding box center [207, 141] width 56 height 13
click at [146, 140] on link "view" at bounding box center [147, 142] width 12 height 7
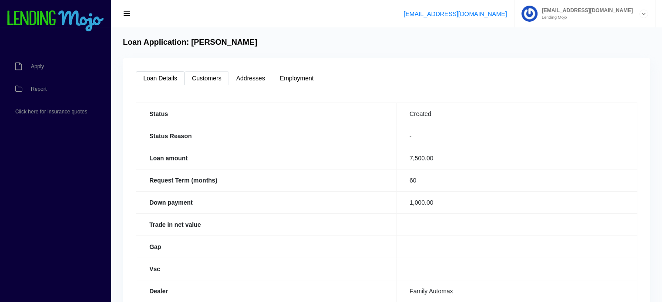
click at [209, 81] on link "Customers" at bounding box center [207, 78] width 44 height 14
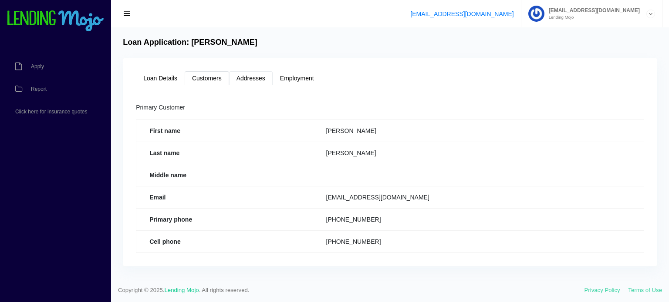
click at [260, 77] on link "Addresses" at bounding box center [251, 78] width 44 height 14
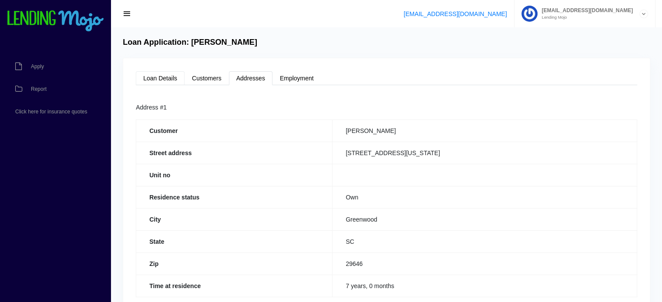
click at [164, 77] on link "Loan Details" at bounding box center [160, 78] width 49 height 14
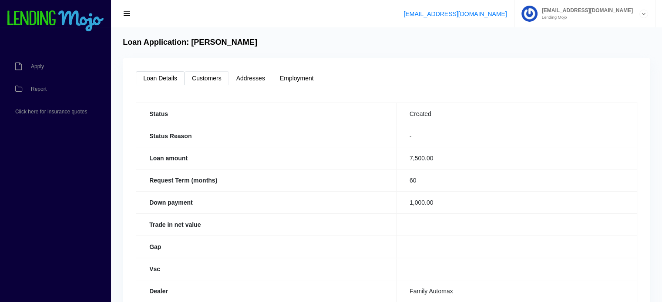
click at [205, 77] on link "Customers" at bounding box center [207, 78] width 44 height 14
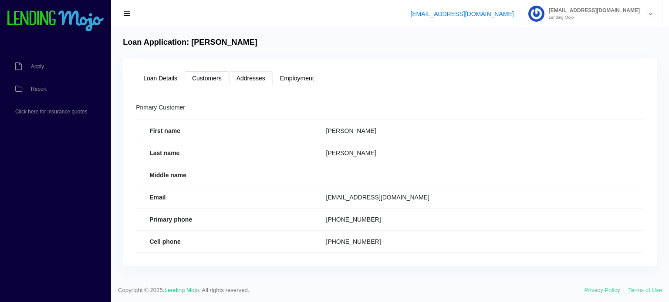
click at [254, 78] on link "Addresses" at bounding box center [251, 78] width 44 height 14
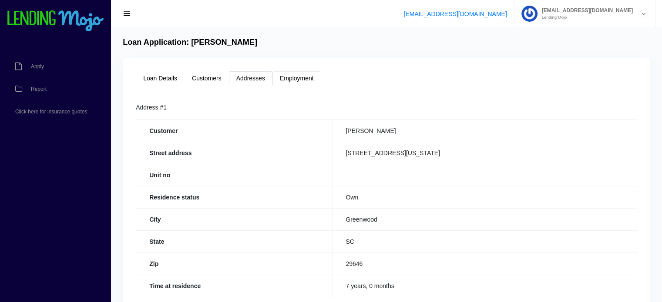
click at [304, 78] on link "Employment" at bounding box center [296, 78] width 49 height 14
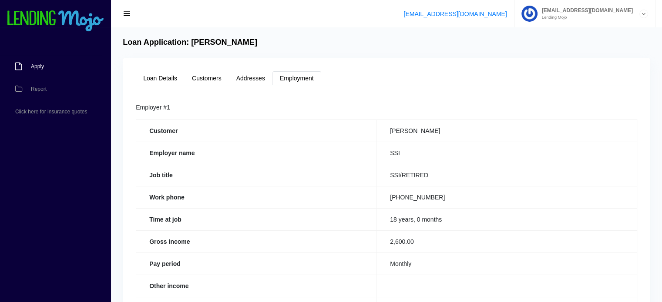
click at [45, 69] on link "Apply" at bounding box center [51, 66] width 102 height 23
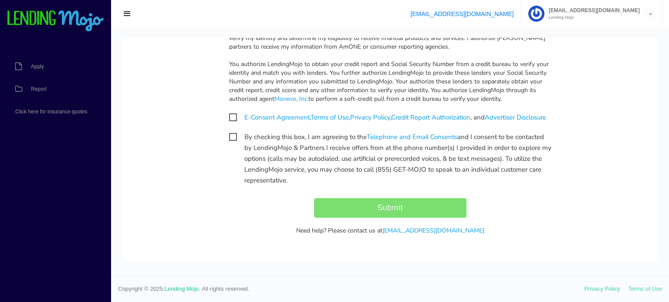
scroll to position [927, 0]
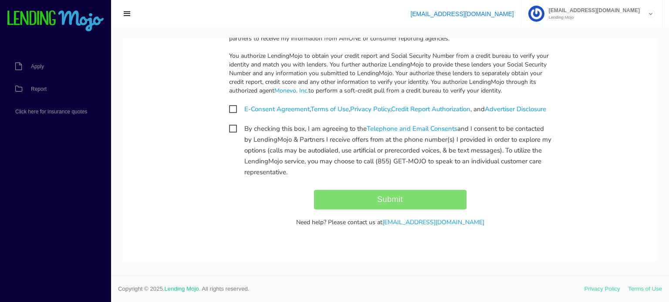
click at [645, 19] on div "admin@familyautomax.com Lending Mojo" at bounding box center [595, 14] width 102 height 12
click at [578, 34] on link "Manage Account" at bounding box center [591, 35] width 140 height 12
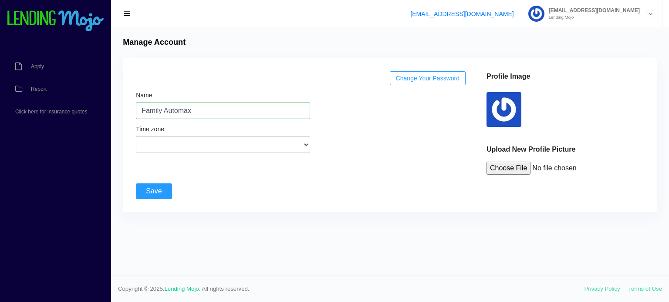
click at [404, 149] on div "Change Your Password Name Family Automax Time zone (GMT-12:00) International Da…" at bounding box center [304, 123] width 344 height 104
click at [31, 90] on span "Report" at bounding box center [39, 89] width 16 height 5
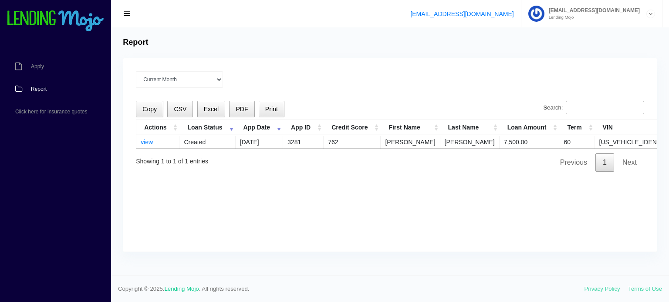
click at [272, 125] on th "App Date" at bounding box center [258, 127] width 47 height 15
click at [596, 141] on td "[US_VEHICLE_IDENTIFICATION_NUMBER]" at bounding box center [660, 141] width 131 height 13
click at [322, 187] on div "Current Month [DATE] [DATE] [DATE] [DATE] [DATE] All time Loading Copy CSV Exce…" at bounding box center [389, 155] width 533 height 194
click at [329, 181] on div "Current Month Sep 2025 Aug 2025 Jul 2025 Jun 2025 May 2025 All time Loading Cop…" at bounding box center [389, 155] width 533 height 194
drag, startPoint x: 41, startPoint y: 89, endPoint x: 52, endPoint y: 85, distance: 11.2
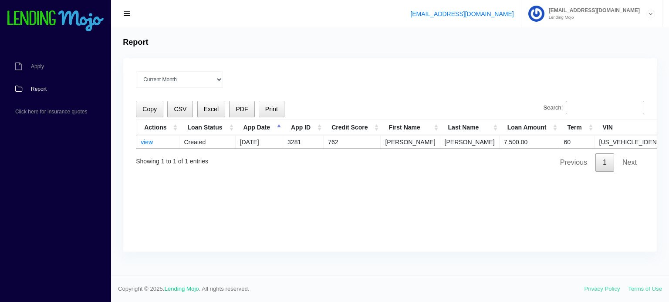
click at [42, 89] on span "Report" at bounding box center [39, 89] width 16 height 5
click at [190, 82] on select "Current Month [DATE] [DATE] [DATE] [DATE] [DATE] All time" at bounding box center [179, 79] width 87 height 17
select select "All time"
click at [136, 71] on select "Current Month [DATE] [DATE] [DATE] [DATE] [DATE] All time" at bounding box center [179, 79] width 87 height 17
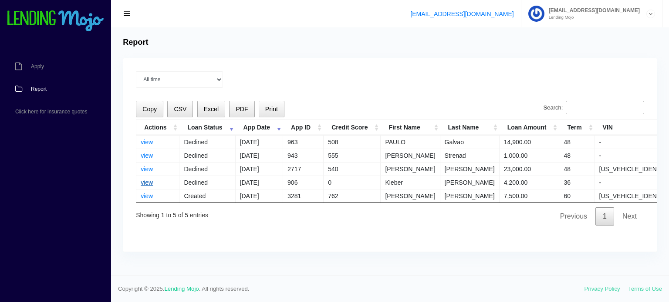
click at [147, 182] on link "view" at bounding box center [147, 182] width 12 height 7
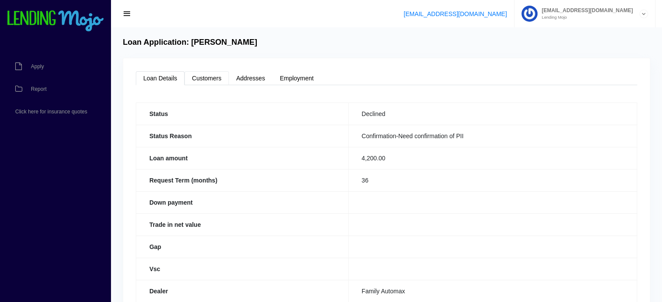
click at [204, 78] on link "Customers" at bounding box center [207, 78] width 44 height 14
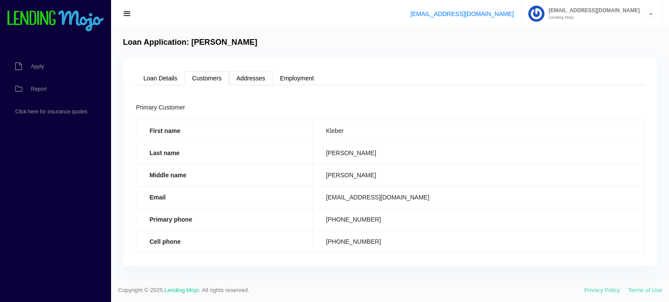
click at [242, 74] on link "Addresses" at bounding box center [251, 78] width 44 height 14
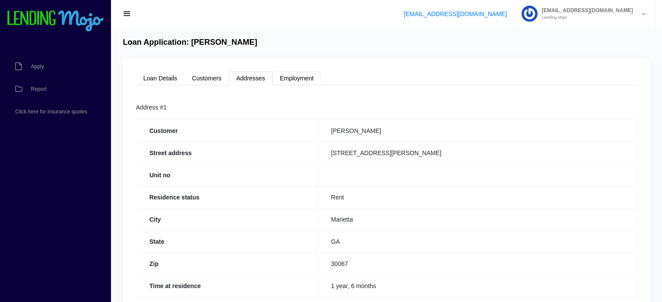
click at [299, 81] on link "Employment" at bounding box center [296, 78] width 49 height 14
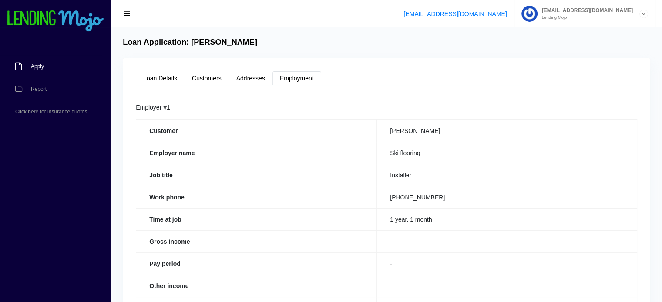
click at [35, 73] on link "Apply" at bounding box center [51, 66] width 102 height 23
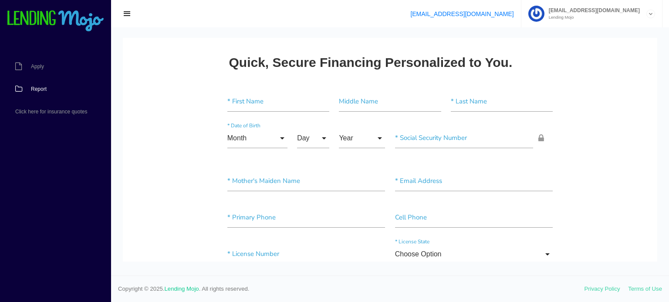
click at [41, 91] on span "Report" at bounding box center [39, 89] width 16 height 5
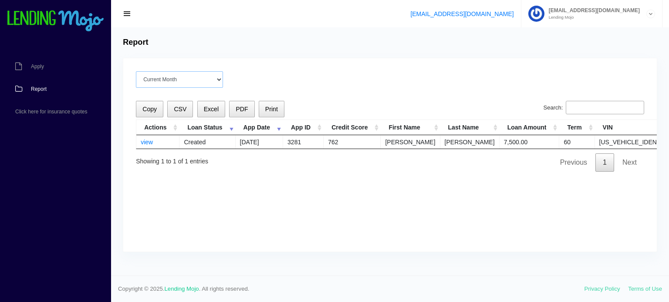
click at [189, 79] on select "Current Month Sep 2025 Aug 2025 Jul 2025 Jun 2025 May 2025 All time" at bounding box center [179, 79] width 87 height 17
select select "All time"
click at [136, 71] on select "Current Month Sep 2025 Aug 2025 Jul 2025 Jun 2025 May 2025 All time" at bounding box center [179, 79] width 87 height 17
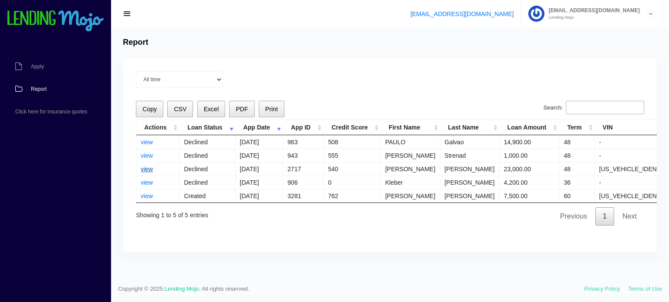
click at [149, 170] on link "view" at bounding box center [147, 169] width 12 height 7
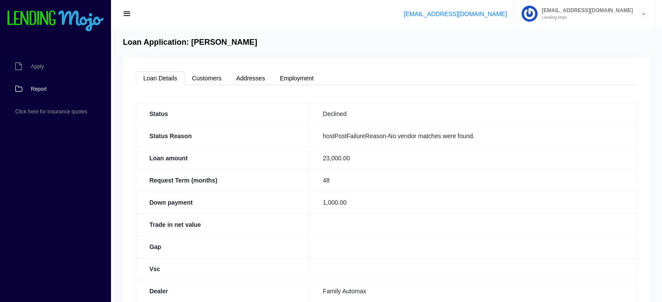
drag, startPoint x: 38, startPoint y: 89, endPoint x: 62, endPoint y: 94, distance: 25.0
click at [38, 89] on span "Report" at bounding box center [39, 89] width 16 height 5
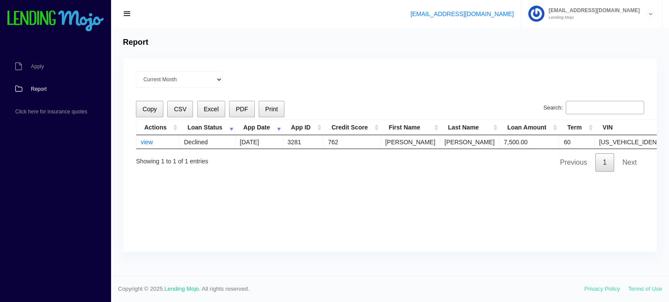
click at [312, 174] on div "Current Month [DATE] [DATE] [DATE] [DATE] [DATE] All time Loading Copy CSV Exce…" at bounding box center [389, 155] width 533 height 194
click at [374, 77] on div "Current Month [DATE] [DATE] [DATE] [DATE] [DATE] All time" at bounding box center [390, 79] width 508 height 17
click at [381, 80] on div "Current Month [DATE] [DATE] [DATE] [DATE] [DATE] All time" at bounding box center [390, 79] width 508 height 17
click at [262, 192] on div "Current Month [DATE] [DATE] [DATE] [DATE] [DATE] All time Loading Copy CSV Exce…" at bounding box center [389, 155] width 533 height 194
click at [145, 141] on link "view" at bounding box center [147, 142] width 12 height 7
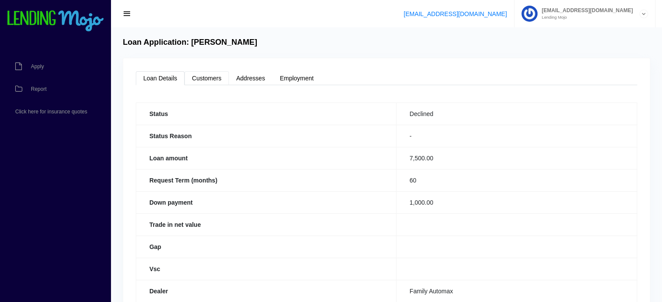
click at [212, 79] on link "Customers" at bounding box center [207, 78] width 44 height 14
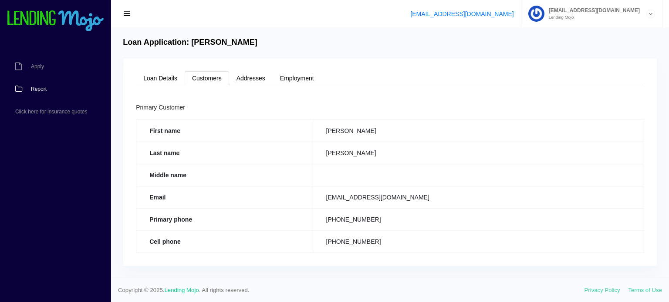
click at [36, 92] on link "Report" at bounding box center [51, 89] width 102 height 23
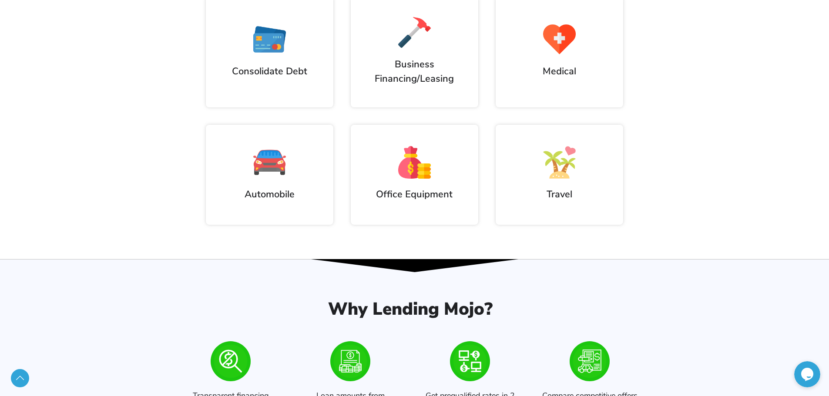
scroll to position [435, 0]
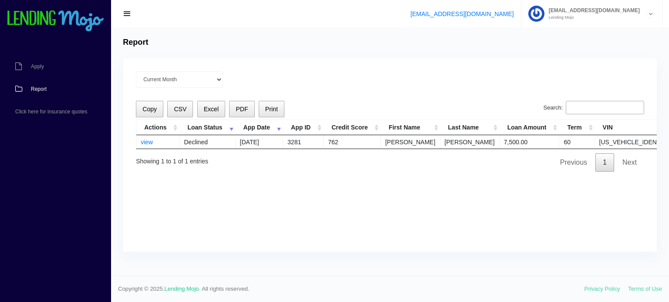
click at [287, 162] on div "Copy CSV Excel PDF Print Search: Actions Loan Status App Date App ID Credit Sco…" at bounding box center [390, 136] width 508 height 71
click at [480, 188] on div "Current Month Sep 2025 Aug 2025 Jul 2025 Jun 2025 May 2025 All time Loading Cop…" at bounding box center [389, 155] width 533 height 194
click at [263, 67] on div "Current Month Sep 2025 Aug 2025 Jul 2025 Jun 2025 May 2025 All time Loading Cop…" at bounding box center [389, 155] width 533 height 194
